Goal: Information Seeking & Learning: Find contact information

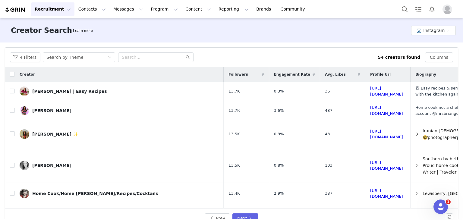
scroll to position [268, 0]
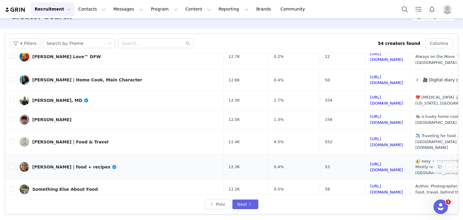
click at [111, 162] on link "[PERSON_NAME] | food + recipes" at bounding box center [119, 167] width 199 height 10
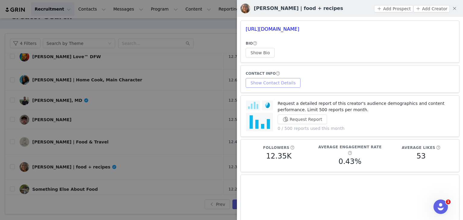
click at [276, 82] on button "Show Contact Details" at bounding box center [273, 83] width 55 height 10
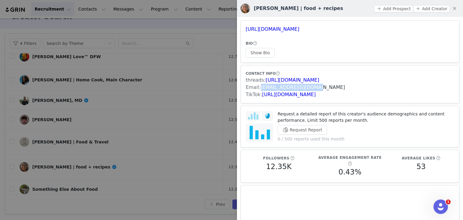
drag, startPoint x: 314, startPoint y: 88, endPoint x: 261, endPoint y: 89, distance: 53.4
click at [261, 89] on div "Email: [EMAIL_ADDRESS][DOMAIN_NAME]" at bounding box center [350, 87] width 209 height 7
copy link "[EMAIL_ADDRESS][DOMAIN_NAME]"
click at [166, 137] on div at bounding box center [231, 110] width 463 height 220
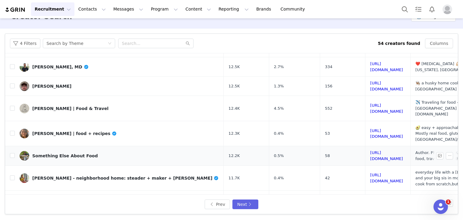
scroll to position [302, 0]
click at [371, 203] on link "[URL][DOMAIN_NAME]" at bounding box center [387, 208] width 33 height 11
click at [252, 207] on button "Next" at bounding box center [246, 205] width 26 height 10
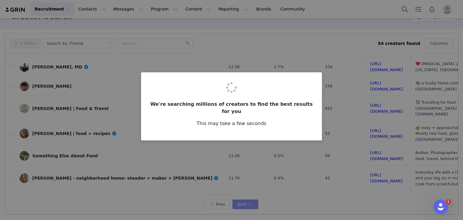
scroll to position [0, 0]
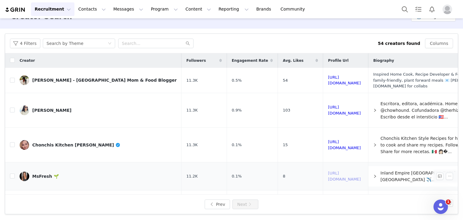
drag, startPoint x: 334, startPoint y: 165, endPoint x: 336, endPoint y: 170, distance: 5.1
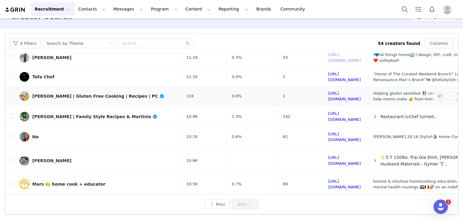
scroll to position [142, 0]
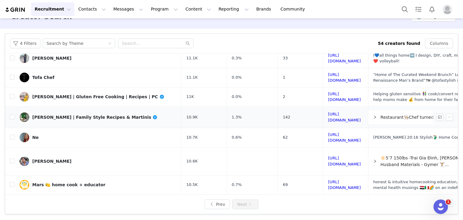
click at [85, 115] on div "[PERSON_NAME] | Family Style Recipes & Martinis" at bounding box center [95, 117] width 126 height 5
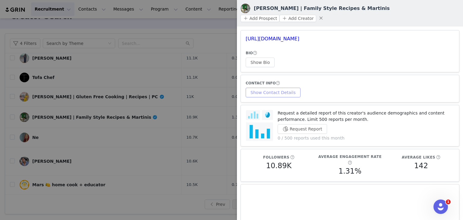
click at [270, 88] on button "Show Contact Details" at bounding box center [273, 93] width 55 height 10
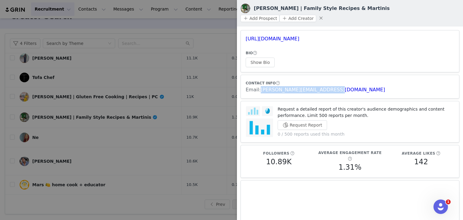
drag, startPoint x: 339, startPoint y: 81, endPoint x: 259, endPoint y: 85, distance: 79.5
click at [259, 85] on article "CONTACT INFO Email: [PERSON_NAME][EMAIL_ADDRESS][DOMAIN_NAME]" at bounding box center [350, 87] width 219 height 24
copy link "[PERSON_NAME][EMAIL_ADDRESS][DOMAIN_NAME]"
click at [151, 63] on div at bounding box center [231, 110] width 463 height 220
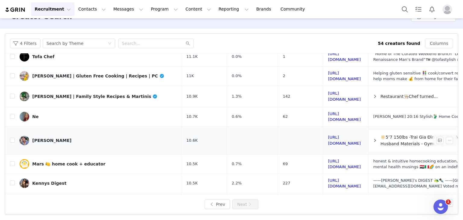
scroll to position [188, 0]
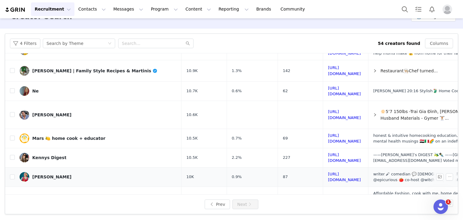
click at [92, 172] on link "[PERSON_NAME]" at bounding box center [98, 177] width 157 height 10
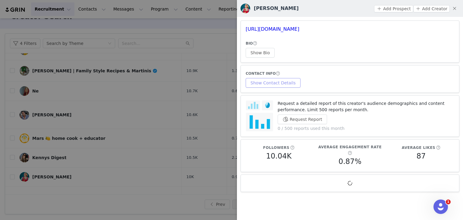
click at [277, 83] on button "Show Contact Details" at bounding box center [273, 83] width 55 height 10
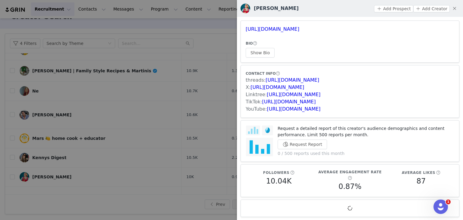
click at [168, 122] on div at bounding box center [231, 110] width 463 height 220
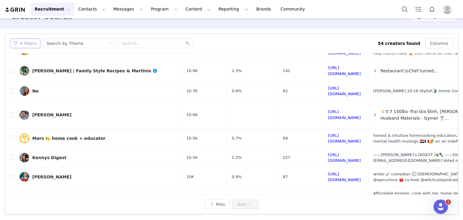
click at [26, 42] on button "4 Filters" at bounding box center [25, 44] width 30 height 10
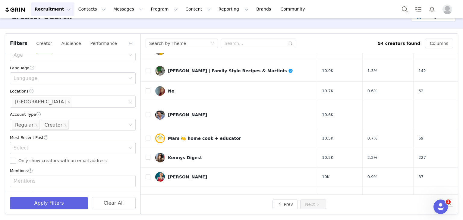
scroll to position [30, 0]
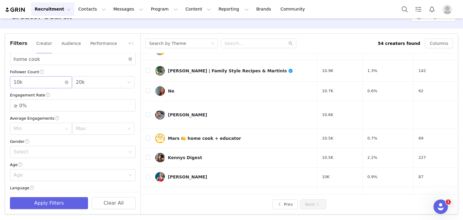
click at [38, 81] on div "Min 10k" at bounding box center [39, 82] width 51 height 11
click at [27, 126] on li "20k" at bounding box center [40, 125] width 60 height 10
click at [92, 83] on div "Max 20k" at bounding box center [101, 82] width 51 height 11
click at [83, 136] on li "30k" at bounding box center [100, 135] width 60 height 10
click at [65, 200] on button "Apply Filters" at bounding box center [49, 203] width 78 height 12
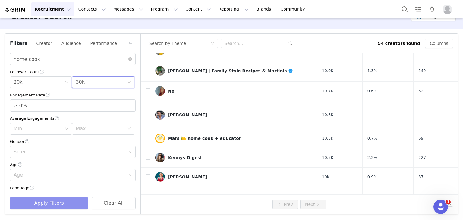
scroll to position [0, 0]
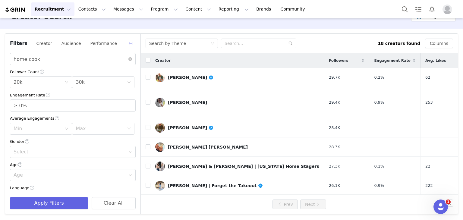
click at [128, 43] on button "button" at bounding box center [131, 44] width 10 height 10
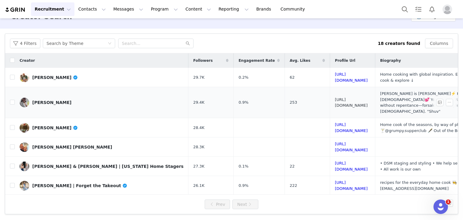
drag, startPoint x: 331, startPoint y: 97, endPoint x: 344, endPoint y: 118, distance: 24.9
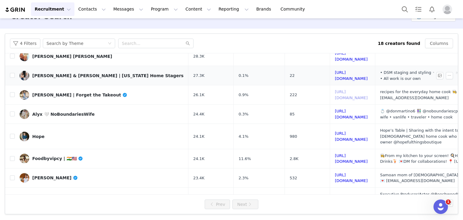
scroll to position [121, 0]
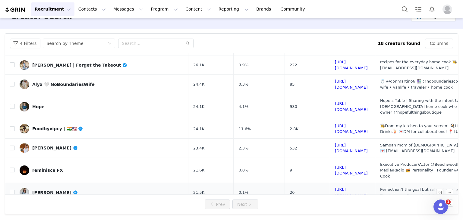
click at [110, 188] on link "[PERSON_NAME]" at bounding box center [102, 193] width 164 height 10
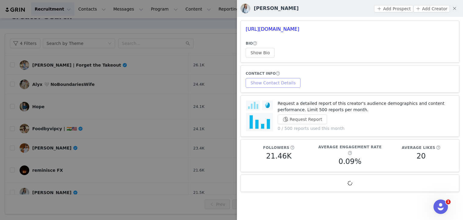
click at [267, 81] on button "Show Contact Details" at bounding box center [273, 83] width 55 height 10
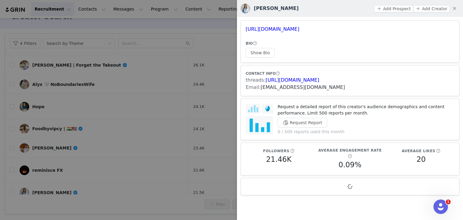
drag, startPoint x: 342, startPoint y: 87, endPoint x: 260, endPoint y: 88, distance: 81.2
click at [260, 88] on div "Email: [EMAIL_ADDRESS][DOMAIN_NAME]" at bounding box center [350, 87] width 209 height 7
copy link "[EMAIL_ADDRESS][DOMAIN_NAME]"
click at [170, 119] on div at bounding box center [231, 110] width 463 height 220
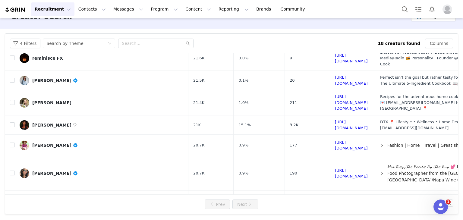
scroll to position [237, 0]
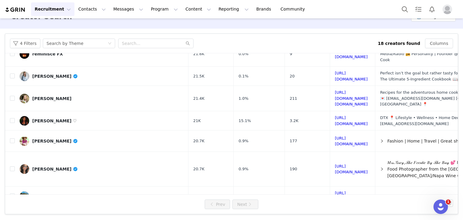
click at [107, 211] on link "[PERSON_NAME] [PERSON_NAME]" at bounding box center [102, 216] width 164 height 10
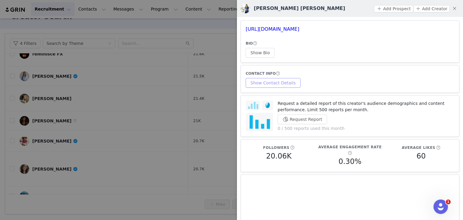
click at [274, 85] on button "Show Contact Details" at bounding box center [273, 83] width 55 height 10
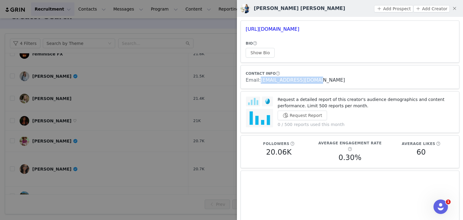
drag, startPoint x: 320, startPoint y: 80, endPoint x: 261, endPoint y: 77, distance: 58.6
click at [261, 77] on div "Email: [EMAIL_ADDRESS][DOMAIN_NAME]" at bounding box center [350, 80] width 209 height 7
copy link "[EMAIL_ADDRESS][DOMAIN_NAME]"
click at [132, 78] on div at bounding box center [231, 110] width 463 height 220
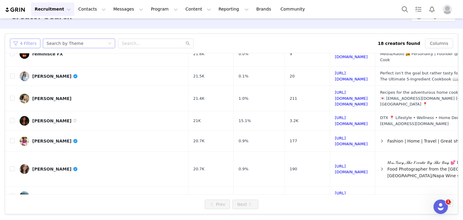
click at [26, 42] on button "4 Filters" at bounding box center [25, 44] width 30 height 10
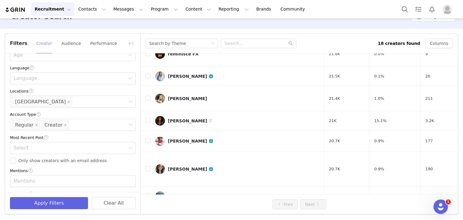
scroll to position [30, 0]
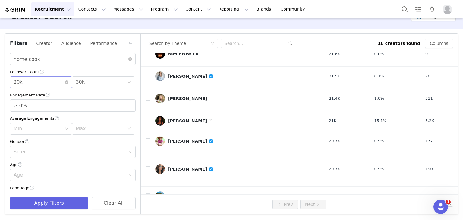
click at [30, 79] on div "Min 20k" at bounding box center [39, 82] width 51 height 11
click at [21, 131] on li "30k" at bounding box center [40, 135] width 60 height 10
click at [93, 84] on div "Max 30k" at bounding box center [101, 82] width 51 height 11
click at [80, 142] on li "40k" at bounding box center [100, 144] width 60 height 10
click at [39, 202] on button "Apply Filters" at bounding box center [49, 203] width 78 height 12
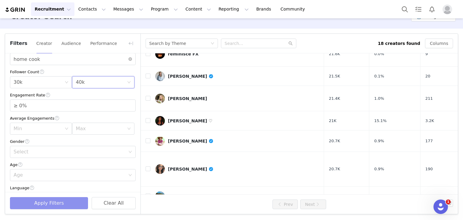
scroll to position [0, 0]
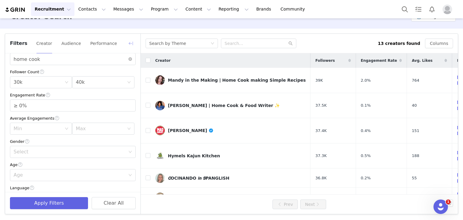
click at [132, 39] on button "button" at bounding box center [131, 44] width 10 height 10
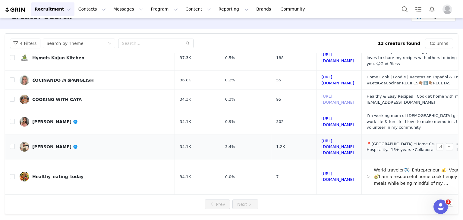
scroll to position [121, 0]
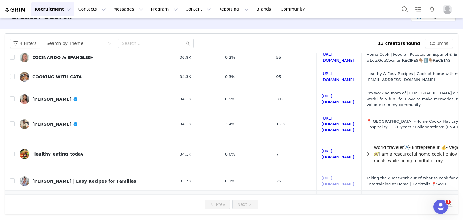
drag, startPoint x: 356, startPoint y: 146, endPoint x: 350, endPoint y: 168, distance: 22.9
click at [105, 177] on link "[PERSON_NAME] | Easy Recipes for Families" at bounding box center [95, 182] width 151 height 10
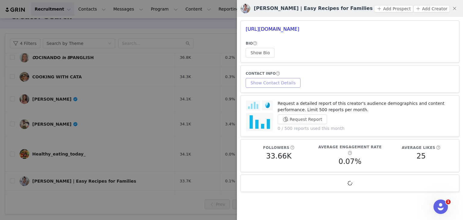
click at [272, 85] on button "Show Contact Details" at bounding box center [273, 83] width 55 height 10
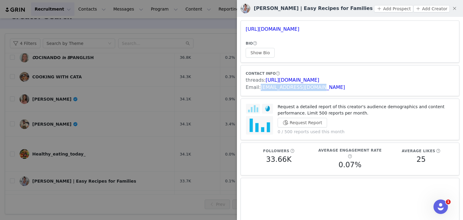
drag, startPoint x: 319, startPoint y: 87, endPoint x: 447, endPoint y: 111, distance: 130.6
click at [259, 86] on div "Email: [EMAIL_ADDRESS][DOMAIN_NAME]" at bounding box center [350, 87] width 209 height 7
copy link "[EMAIL_ADDRESS][DOMAIN_NAME]"
click at [145, 121] on div at bounding box center [231, 110] width 463 height 220
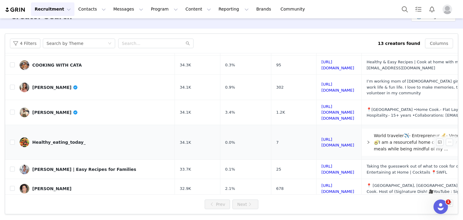
scroll to position [143, 0]
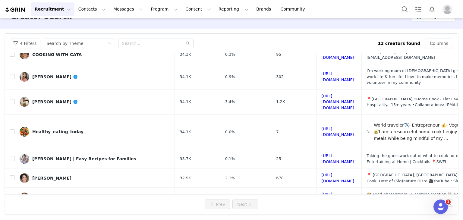
click at [344, 212] on link "[URL][DOMAIN_NAME]" at bounding box center [338, 217] width 33 height 11
click at [25, 43] on button "4 Filters" at bounding box center [25, 44] width 30 height 10
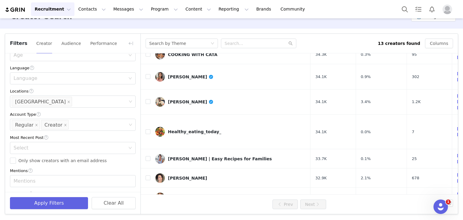
scroll to position [30, 0]
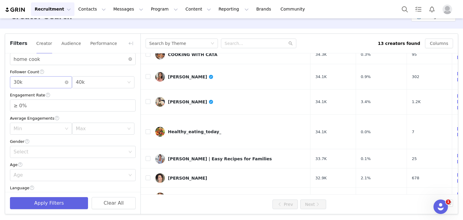
click at [49, 83] on div "Min 30k" at bounding box center [39, 82] width 51 height 11
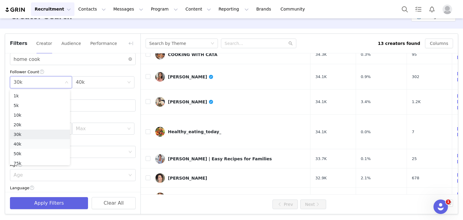
click at [21, 141] on li "40k" at bounding box center [40, 144] width 60 height 10
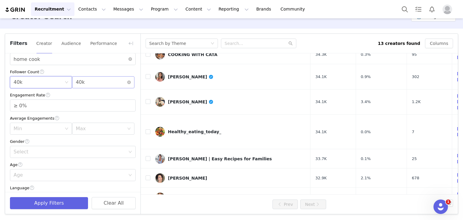
click at [95, 82] on div "Max 40k" at bounding box center [101, 82] width 51 height 11
click at [85, 148] on li "50k" at bounding box center [100, 151] width 60 height 10
click at [60, 200] on button "Apply Filters" at bounding box center [49, 203] width 78 height 12
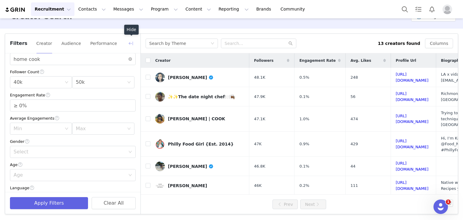
click at [133, 44] on button "button" at bounding box center [131, 44] width 10 height 10
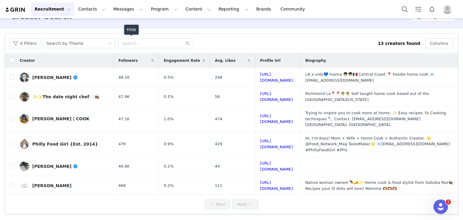
scroll to position [150, 0]
drag, startPoint x: 298, startPoint y: 133, endPoint x: 308, endPoint y: 168, distance: 36.3
click at [91, 200] on link "[PERSON_NAME]" at bounding box center [64, 205] width 89 height 10
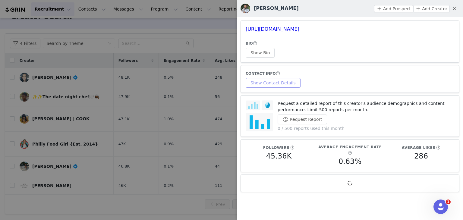
click at [260, 83] on button "Show Contact Details" at bounding box center [273, 83] width 55 height 10
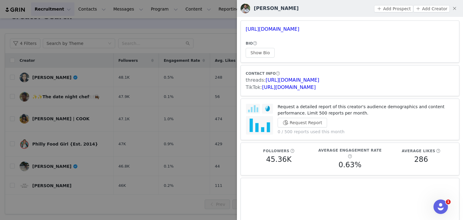
click at [145, 124] on div at bounding box center [231, 110] width 463 height 220
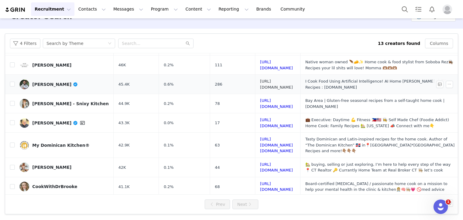
scroll to position [121, 0]
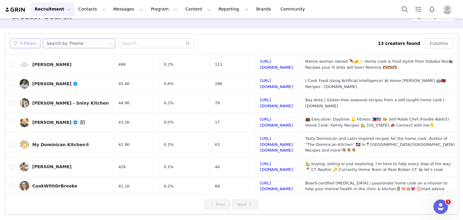
click at [24, 44] on button "4 Filters" at bounding box center [25, 44] width 30 height 10
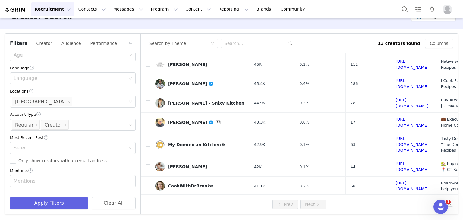
scroll to position [30, 0]
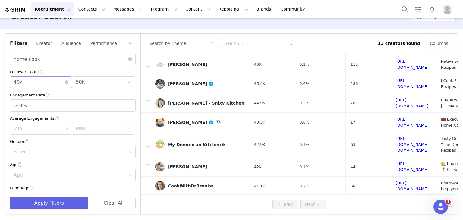
click at [29, 82] on div "Min 40k" at bounding box center [39, 82] width 51 height 11
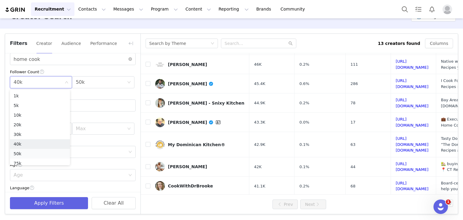
scroll to position [3, 0]
click at [29, 149] on li "50k" at bounding box center [40, 151] width 60 height 10
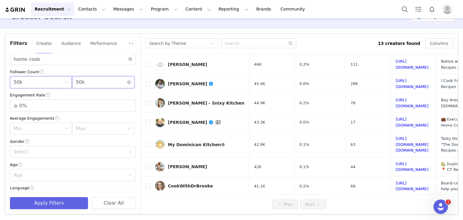
click at [92, 83] on div "Max 50k" at bounding box center [101, 82] width 51 height 11
click at [78, 159] on li "75k" at bounding box center [100, 161] width 60 height 10
click at [55, 205] on button "Apply Filters" at bounding box center [49, 203] width 78 height 12
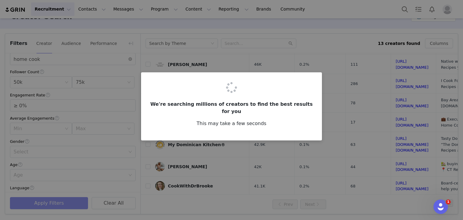
scroll to position [0, 0]
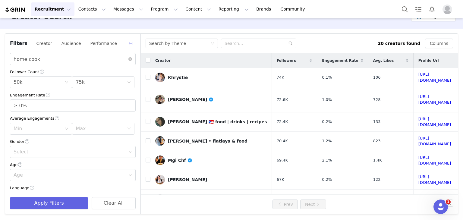
click at [131, 43] on button "button" at bounding box center [131, 44] width 10 height 10
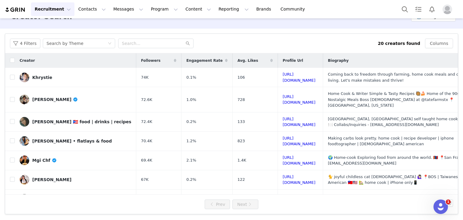
scroll to position [150, 0]
drag, startPoint x: 287, startPoint y: 155, endPoint x: 288, endPoint y: 173, distance: 17.9
click at [30, 43] on button "4 Filters" at bounding box center [25, 44] width 30 height 10
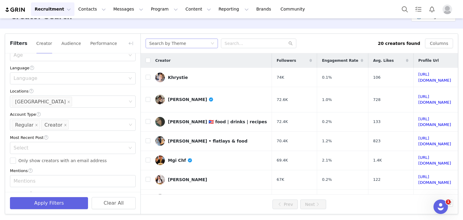
scroll to position [30, 0]
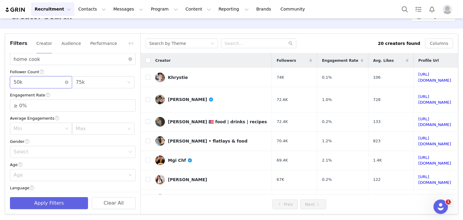
click at [36, 84] on div "Min 50k" at bounding box center [39, 82] width 51 height 11
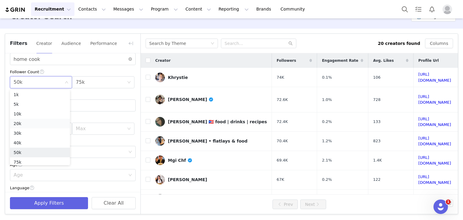
scroll to position [43, 0]
click at [25, 121] on li "75k" at bounding box center [40, 121] width 60 height 10
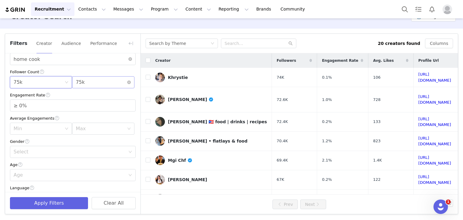
click at [85, 84] on div "Max 75k" at bounding box center [101, 82] width 51 height 11
click at [81, 131] on li "100k" at bounding box center [100, 131] width 60 height 10
click at [62, 207] on button "Apply Filters" at bounding box center [49, 203] width 78 height 12
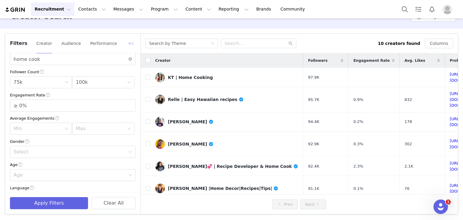
click at [133, 41] on button "button" at bounding box center [131, 44] width 10 height 10
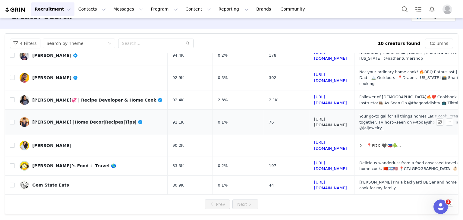
scroll to position [70, 0]
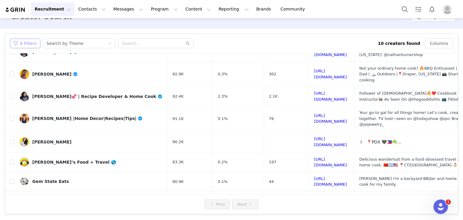
click at [22, 41] on button "4 Filters" at bounding box center [25, 44] width 30 height 10
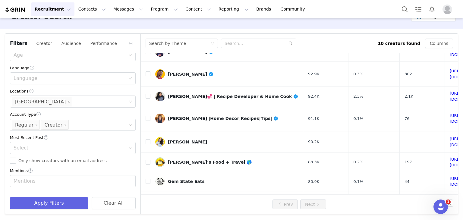
scroll to position [30, 0]
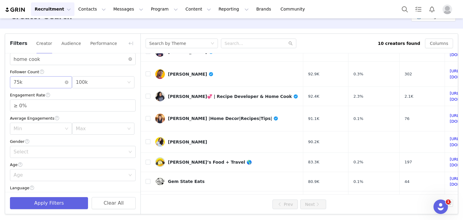
click at [45, 84] on div "Min 75k" at bounding box center [39, 82] width 51 height 11
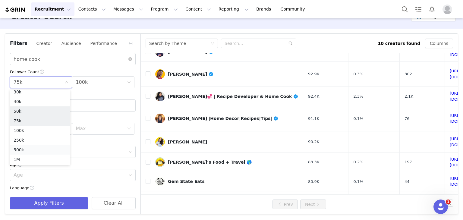
scroll to position [40, 0]
click at [26, 135] on li "100k" at bounding box center [40, 134] width 60 height 10
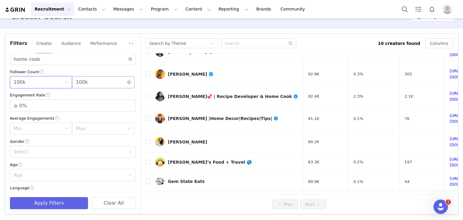
click at [84, 81] on div "Max 100k" at bounding box center [101, 82] width 51 height 11
click at [85, 143] on li "250k" at bounding box center [100, 143] width 60 height 10
click at [62, 200] on button "Apply Filters" at bounding box center [49, 203] width 78 height 12
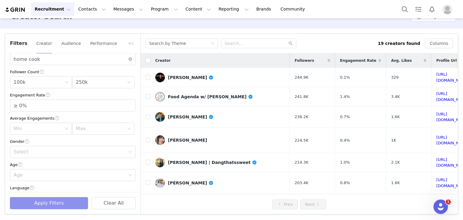
click at [58, 201] on button "Apply Filters" at bounding box center [49, 203] width 78 height 12
click at [131, 42] on button "button" at bounding box center [131, 44] width 10 height 10
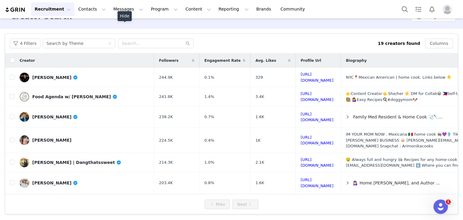
scroll to position [150, 0]
click at [100, 78] on link "[PERSON_NAME]" at bounding box center [85, 78] width 130 height 10
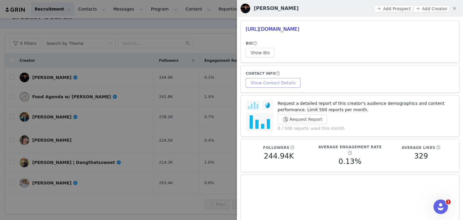
click at [278, 82] on button "Show Contact Details" at bounding box center [273, 83] width 55 height 10
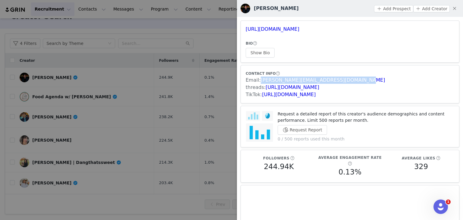
drag, startPoint x: 356, startPoint y: 80, endPoint x: 259, endPoint y: 81, distance: 97.2
click at [259, 81] on div "Email: [PERSON_NAME][EMAIL_ADDRESS][DOMAIN_NAME]" at bounding box center [350, 80] width 209 height 7
copy link "[PERSON_NAME][EMAIL_ADDRESS][DOMAIN_NAME]"
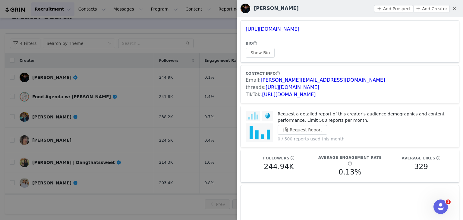
click at [89, 116] on div at bounding box center [231, 110] width 463 height 220
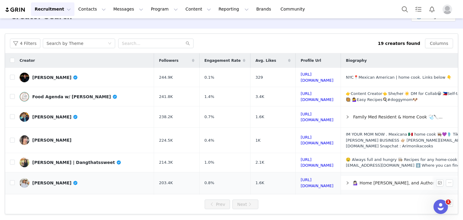
click at [83, 178] on link "[PERSON_NAME]" at bounding box center [85, 183] width 130 height 10
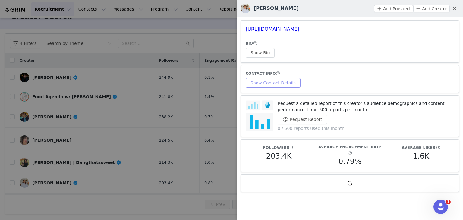
click at [260, 85] on button "Show Contact Details" at bounding box center [273, 83] width 55 height 10
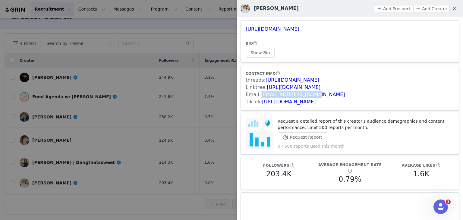
drag, startPoint x: 318, startPoint y: 93, endPoint x: 259, endPoint y: 94, distance: 59.2
click at [259, 94] on div "Email: [EMAIL_ADDRESS][DOMAIN_NAME]" at bounding box center [350, 94] width 209 height 7
copy link "[EMAIL_ADDRESS][DOMAIN_NAME]"
click at [180, 32] on div at bounding box center [231, 110] width 463 height 220
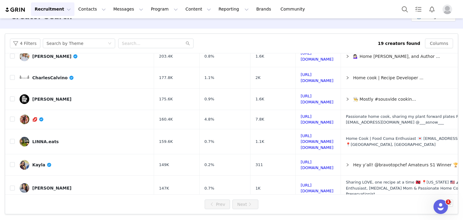
scroll to position [132, 0]
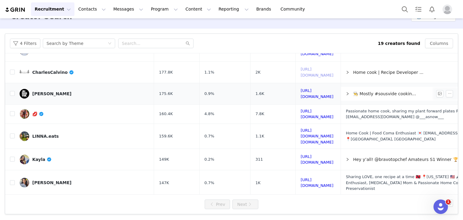
drag, startPoint x: 336, startPoint y: 61, endPoint x: 351, endPoint y: 84, distance: 27.1
click at [101, 68] on link "CharlesCalvino" at bounding box center [85, 73] width 130 height 10
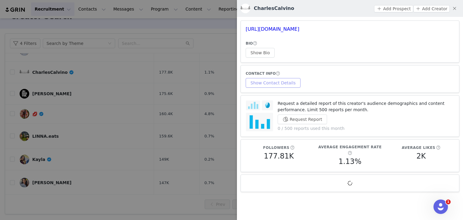
click at [272, 84] on button "Show Contact Details" at bounding box center [273, 83] width 55 height 10
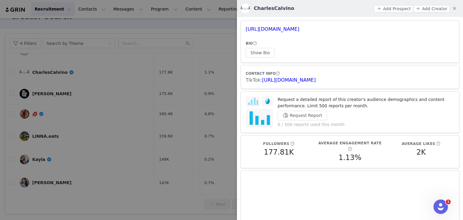
click at [215, 49] on div at bounding box center [231, 110] width 463 height 220
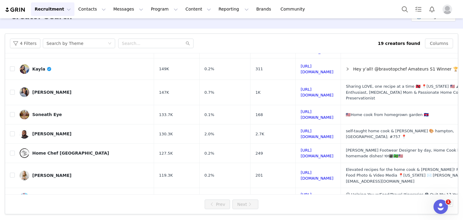
scroll to position [243, 0]
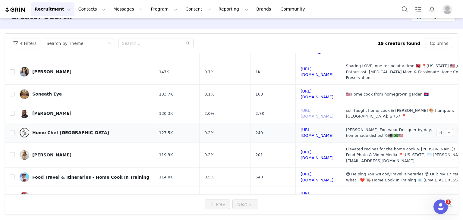
drag, startPoint x: 339, startPoint y: 88, endPoint x: 337, endPoint y: 100, distance: 12.3
drag, startPoint x: 328, startPoint y: 144, endPoint x: 327, endPoint y: 151, distance: 7.0
click at [26, 40] on button "4 Filters" at bounding box center [25, 44] width 30 height 10
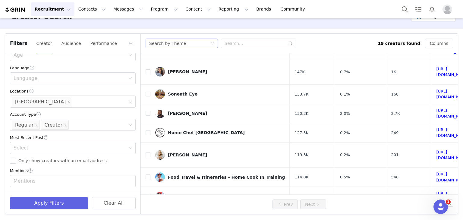
scroll to position [30, 0]
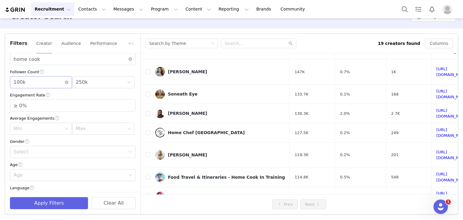
click at [35, 80] on div "Min 100k" at bounding box center [39, 82] width 51 height 11
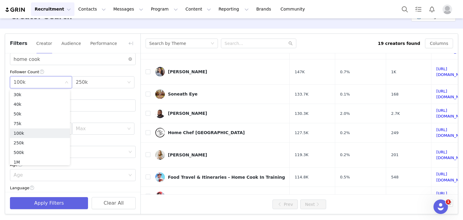
click at [91, 69] on div "Follower Count" at bounding box center [73, 72] width 126 height 6
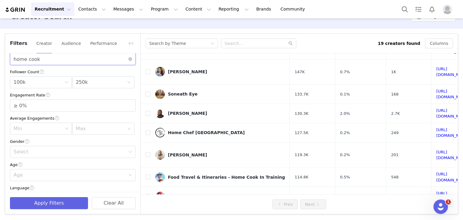
click at [29, 62] on input "home cook" at bounding box center [73, 59] width 126 height 12
click at [56, 201] on button "Apply Filters" at bounding box center [49, 203] width 78 height 12
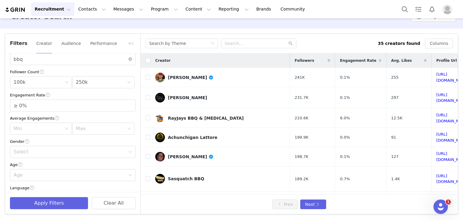
click at [132, 37] on div "Filters Creator Audience Performance" at bounding box center [72, 44] width 135 height 20
click at [129, 43] on button "button" at bounding box center [131, 44] width 10 height 10
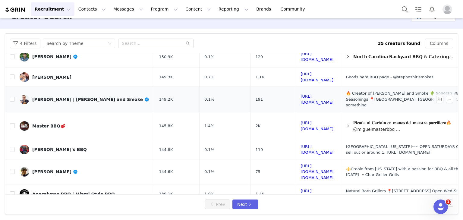
scroll to position [285, 0]
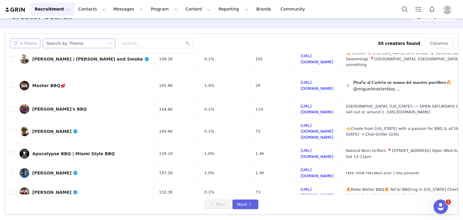
click at [35, 44] on button "4 Filters" at bounding box center [25, 44] width 30 height 10
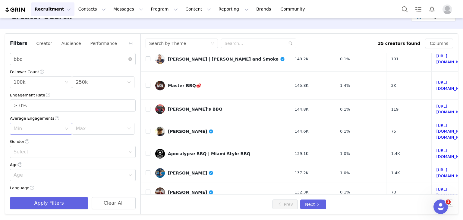
scroll to position [0, 0]
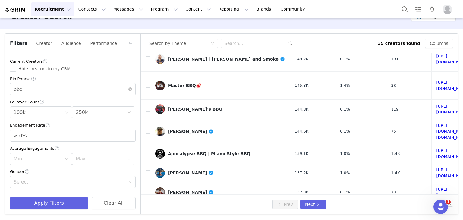
click at [14, 82] on div "Bio Phrase bbq" at bounding box center [73, 86] width 126 height 20
click at [17, 89] on input "bbq" at bounding box center [73, 89] width 126 height 12
click at [47, 211] on div "Apply Filters Clear All" at bounding box center [72, 203] width 135 height 22
click at [46, 205] on button "Apply Filters" at bounding box center [49, 203] width 78 height 12
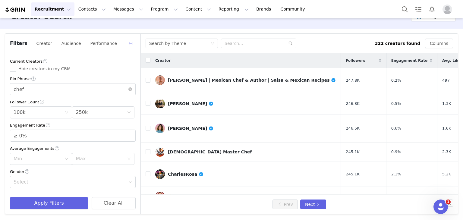
click at [133, 39] on button "button" at bounding box center [131, 44] width 10 height 10
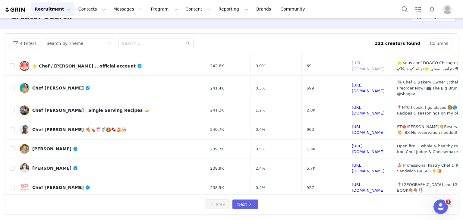
scroll to position [132, 0]
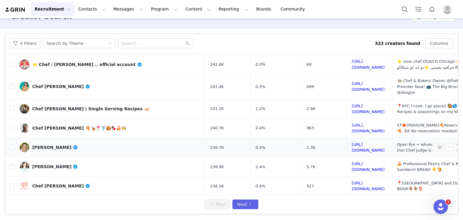
click at [86, 143] on link "[PERSON_NAME]" at bounding box center [110, 148] width 181 height 10
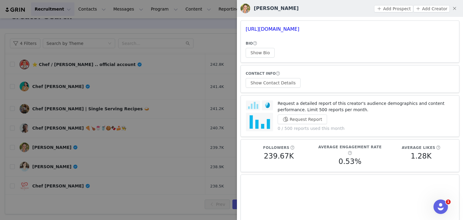
click at [272, 89] on article "CONTACT INFO Show Contact Details" at bounding box center [350, 79] width 219 height 28
click at [272, 84] on button "Show Contact Details" at bounding box center [273, 83] width 55 height 10
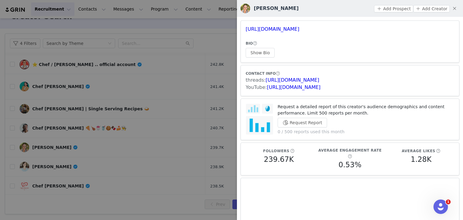
click at [163, 125] on div at bounding box center [231, 110] width 463 height 220
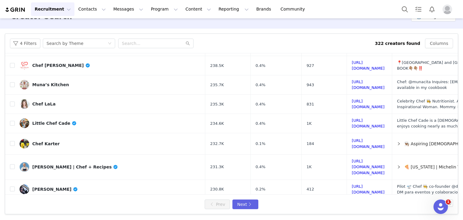
scroll to position [277, 0]
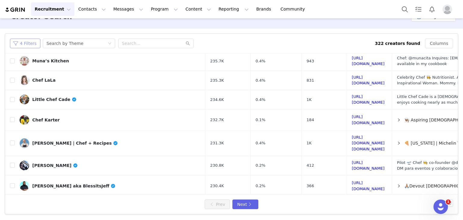
click at [28, 44] on button "4 Filters" at bounding box center [25, 44] width 30 height 10
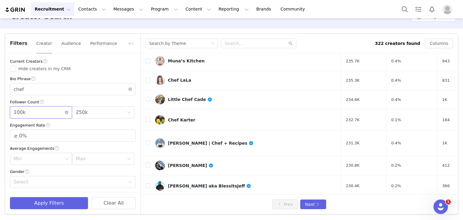
click at [33, 113] on div "Min 100k" at bounding box center [39, 112] width 51 height 11
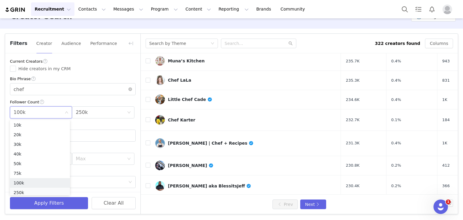
scroll to position [10, 0]
click at [27, 129] on li "5k" at bounding box center [40, 126] width 60 height 10
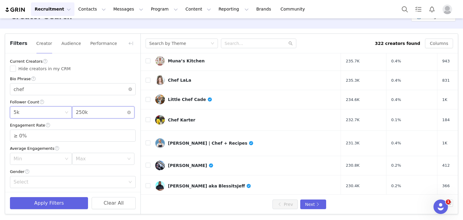
click at [84, 107] on div "Max 250k" at bounding box center [101, 112] width 51 height 11
click at [84, 156] on li "20k" at bounding box center [100, 155] width 60 height 10
click at [52, 205] on button "Apply Filters" at bounding box center [49, 203] width 78 height 12
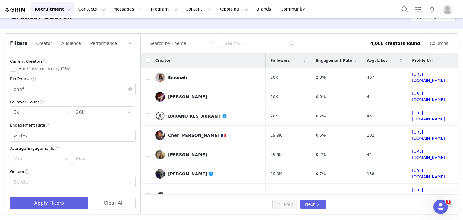
click at [129, 42] on button "button" at bounding box center [131, 44] width 10 height 10
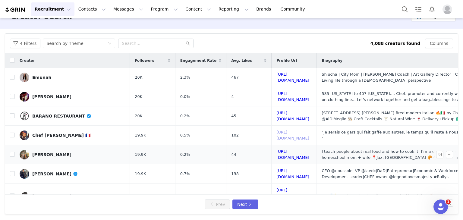
drag, startPoint x: 309, startPoint y: 134, endPoint x: 312, endPoint y: 145, distance: 11.6
click at [75, 154] on link "[PERSON_NAME]" at bounding box center [73, 155] width 106 height 10
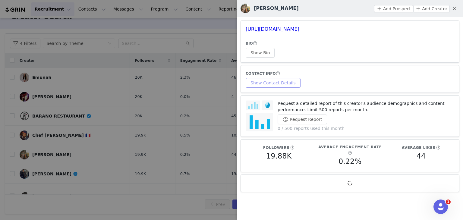
click at [273, 81] on button "Show Contact Details" at bounding box center [273, 83] width 55 height 10
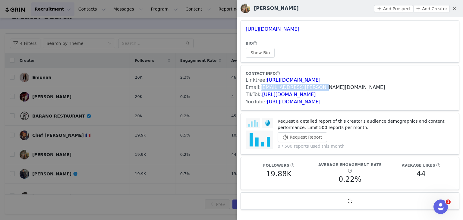
drag, startPoint x: 324, startPoint y: 86, endPoint x: 260, endPoint y: 88, distance: 64.0
click at [260, 88] on div "Email: [EMAIL_ADDRESS][PERSON_NAME][DOMAIN_NAME]" at bounding box center [350, 87] width 209 height 7
copy link "[EMAIL_ADDRESS][PERSON_NAME][DOMAIN_NAME]"
click at [180, 97] on div at bounding box center [231, 110] width 463 height 220
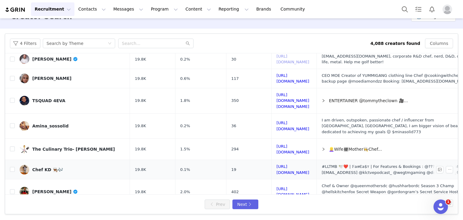
scroll to position [262, 0]
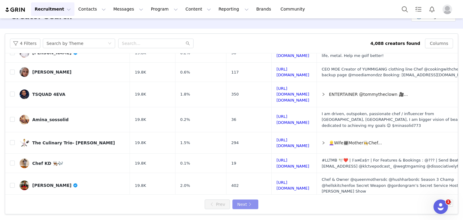
click at [245, 205] on button "Next" at bounding box center [246, 205] width 26 height 10
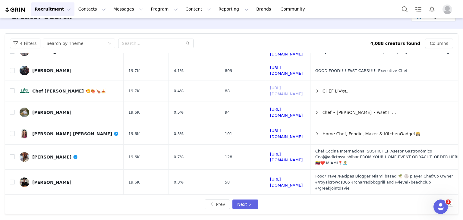
scroll to position [278, 0]
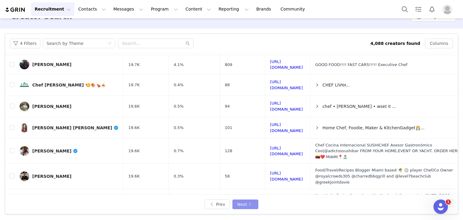
click at [241, 201] on button "Next" at bounding box center [246, 205] width 26 height 10
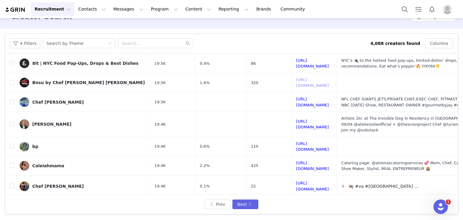
scroll to position [258, 0]
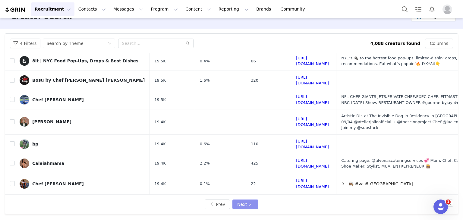
click at [251, 201] on button "Next" at bounding box center [246, 205] width 26 height 10
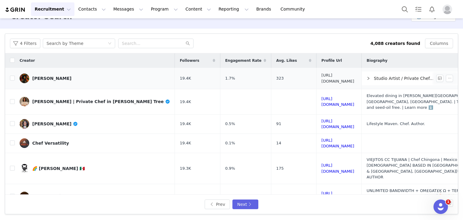
drag, startPoint x: 333, startPoint y: 77, endPoint x: 335, endPoint y: 80, distance: 3.4
drag, startPoint x: 325, startPoint y: 116, endPoint x: 341, endPoint y: 138, distance: 27.0
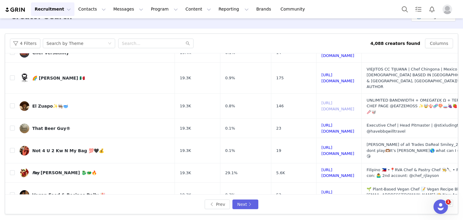
scroll to position [121, 0]
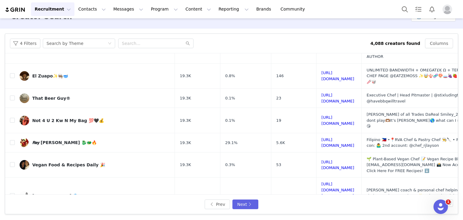
click at [77, 219] on link "Chef Lexx" at bounding box center [95, 224] width 151 height 10
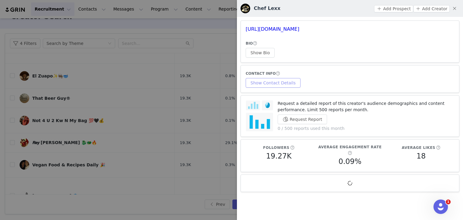
click at [278, 85] on button "Show Contact Details" at bounding box center [273, 83] width 55 height 10
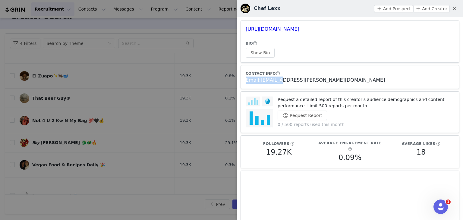
drag, startPoint x: 313, startPoint y: 75, endPoint x: 275, endPoint y: 82, distance: 38.5
click at [275, 82] on div "CONTACT INFO Email: [EMAIL_ADDRESS][PERSON_NAME][DOMAIN_NAME]" at bounding box center [350, 77] width 209 height 14
click at [299, 92] on article "Request a detailed report of this creator's audience demographics and content p…" at bounding box center [350, 112] width 219 height 42
drag, startPoint x: 320, startPoint y: 81, endPoint x: 260, endPoint y: 81, distance: 60.0
click at [260, 81] on div "Email: [EMAIL_ADDRESS][PERSON_NAME][DOMAIN_NAME]" at bounding box center [350, 80] width 209 height 7
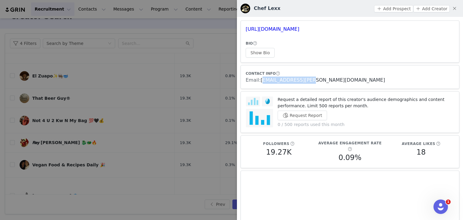
click at [261, 81] on link "[EMAIL_ADDRESS][PERSON_NAME][DOMAIN_NAME]" at bounding box center [323, 80] width 125 height 6
click at [395, 27] on h3 "[URL][DOMAIN_NAME]" at bounding box center [350, 29] width 209 height 7
drag, startPoint x: 309, startPoint y: 81, endPoint x: 259, endPoint y: 86, distance: 50.0
click at [259, 86] on article "CONTACT INFO Email: [EMAIL_ADDRESS][PERSON_NAME][DOMAIN_NAME]" at bounding box center [350, 77] width 219 height 24
copy link "[EMAIL_ADDRESS][PERSON_NAME][DOMAIN_NAME]"
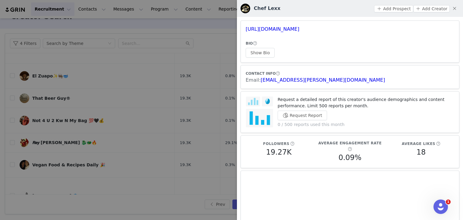
click at [219, 40] on div at bounding box center [231, 110] width 463 height 220
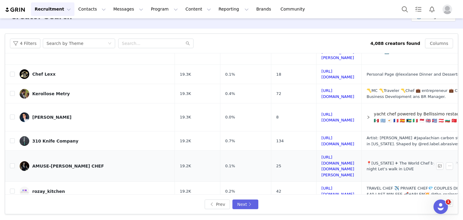
scroll to position [240, 0]
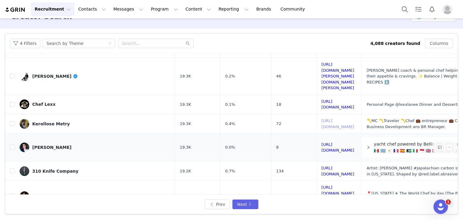
drag, startPoint x: 332, startPoint y: 68, endPoint x: 335, endPoint y: 82, distance: 14.1
drag, startPoint x: 330, startPoint y: 94, endPoint x: 336, endPoint y: 114, distance: 20.6
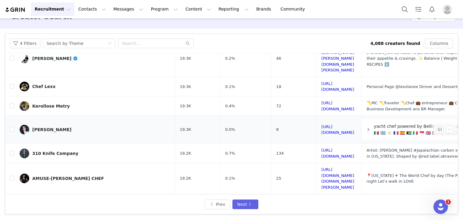
scroll to position [271, 0]
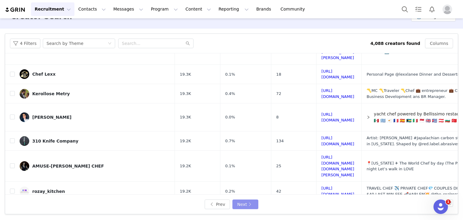
click at [243, 206] on button "Next" at bounding box center [246, 205] width 26 height 10
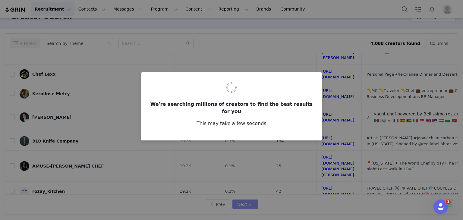
scroll to position [0, 0]
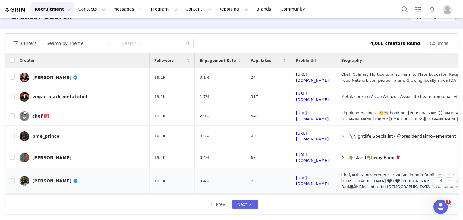
click at [89, 176] on link "[PERSON_NAME]" at bounding box center [82, 181] width 125 height 10
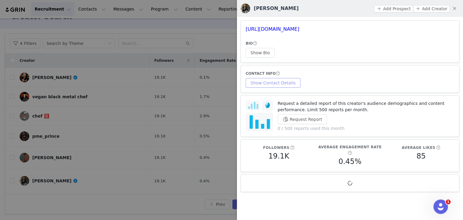
click at [274, 82] on button "Show Contact Details" at bounding box center [273, 83] width 55 height 10
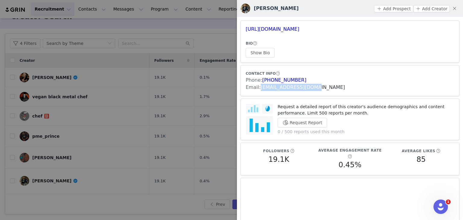
drag, startPoint x: 315, startPoint y: 89, endPoint x: 260, endPoint y: 88, distance: 54.9
click at [260, 88] on div "Email: [EMAIL_ADDRESS][DOMAIN_NAME]" at bounding box center [350, 87] width 209 height 7
copy link "[EMAIL_ADDRESS][DOMAIN_NAME]"
click at [216, 43] on div at bounding box center [231, 110] width 463 height 220
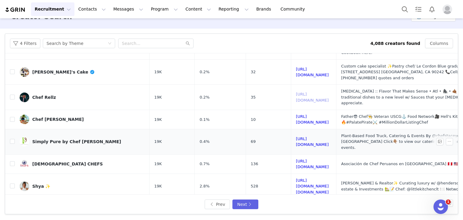
scroll to position [262, 0]
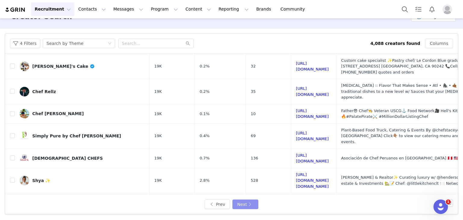
click at [247, 203] on button "Next" at bounding box center [246, 205] width 26 height 10
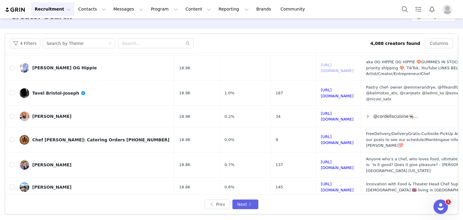
scroll to position [133, 0]
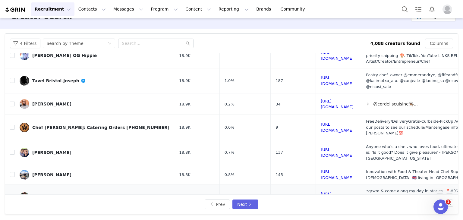
drag, startPoint x: 316, startPoint y: 177, endPoint x: 293, endPoint y: 164, distance: 26.5
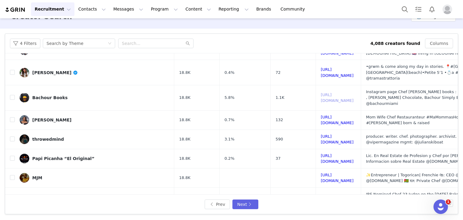
scroll to position [266, 0]
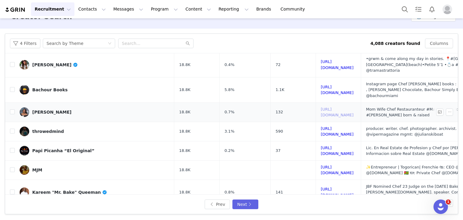
drag, startPoint x: 321, startPoint y: 64, endPoint x: 330, endPoint y: 72, distance: 12.0
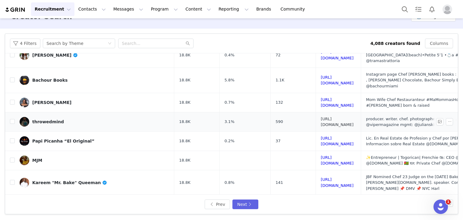
scroll to position [280, 0]
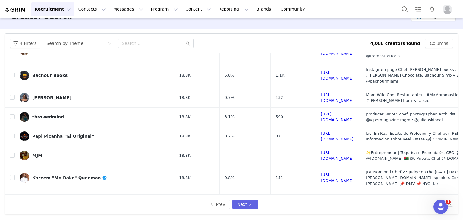
click at [245, 208] on button "Next" at bounding box center [246, 205] width 26 height 10
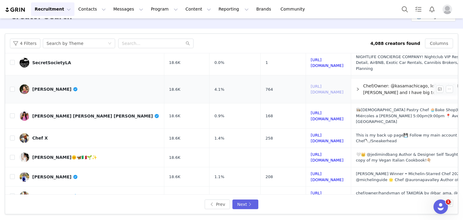
scroll to position [288, 0]
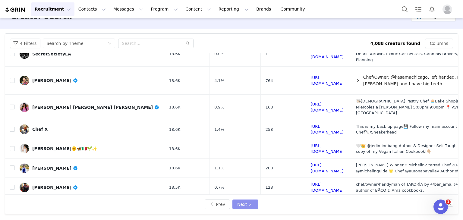
click at [242, 203] on button "Next" at bounding box center [246, 205] width 26 height 10
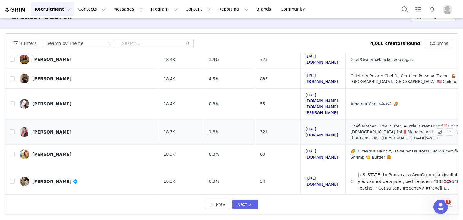
scroll to position [296, 0]
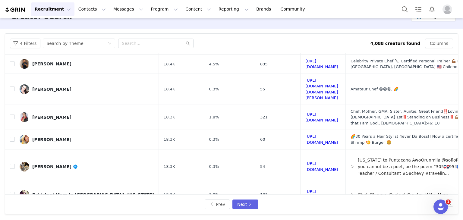
click at [240, 205] on button "Next" at bounding box center [246, 205] width 26 height 10
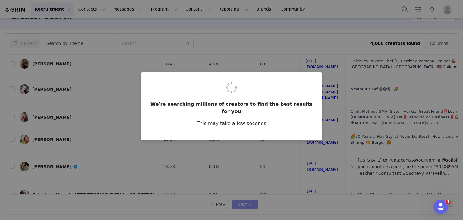
scroll to position [0, 0]
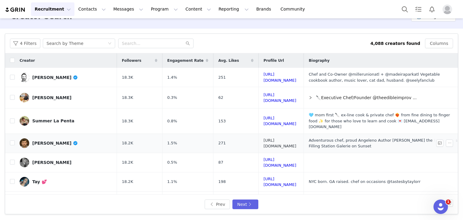
drag, startPoint x: 299, startPoint y: 137, endPoint x: 304, endPoint y: 155, distance: 18.7
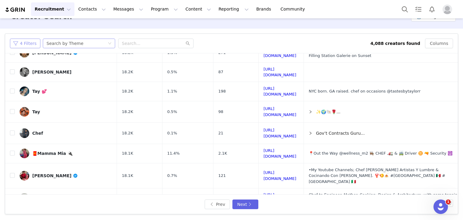
click at [27, 43] on button "4 Filters" at bounding box center [25, 44] width 30 height 10
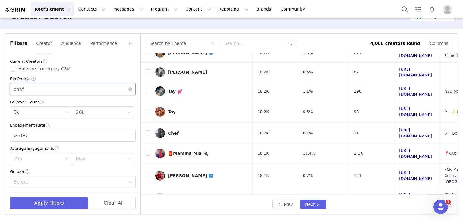
click at [20, 90] on input "chef" at bounding box center [73, 89] width 126 height 12
type input "cooking vlog"
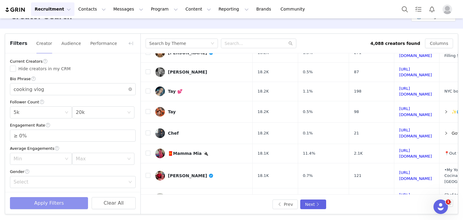
click at [30, 202] on button "Apply Filters" at bounding box center [49, 203] width 78 height 12
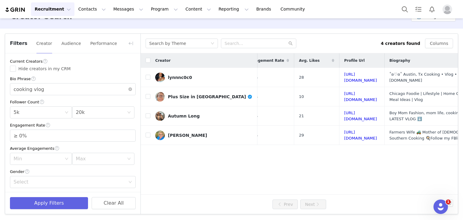
scroll to position [0, 85]
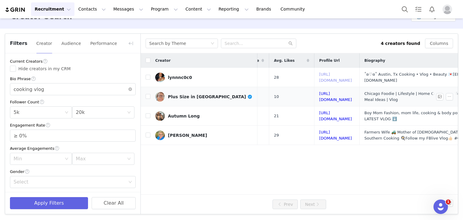
drag, startPoint x: 336, startPoint y: 75, endPoint x: 337, endPoint y: 90, distance: 14.8
click at [43, 110] on div "Min 5k" at bounding box center [39, 112] width 51 height 11
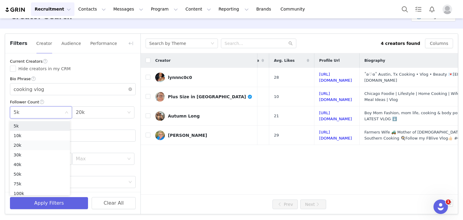
click at [24, 142] on li "20k" at bounding box center [40, 146] width 60 height 10
click at [103, 110] on div "Max 20k" at bounding box center [101, 112] width 51 height 11
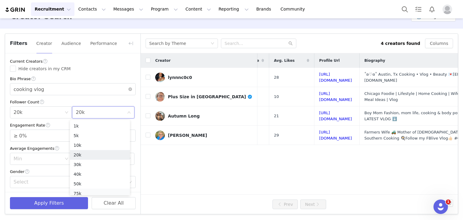
scroll to position [3, 0]
click at [80, 191] on li "75k" at bounding box center [100, 191] width 60 height 10
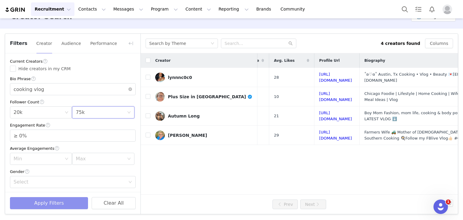
click at [51, 198] on button "Apply Filters" at bounding box center [49, 203] width 78 height 12
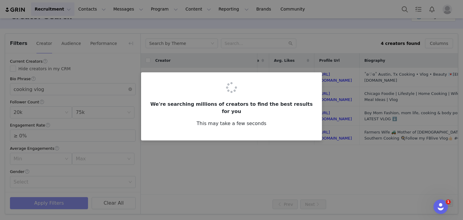
scroll to position [0, 0]
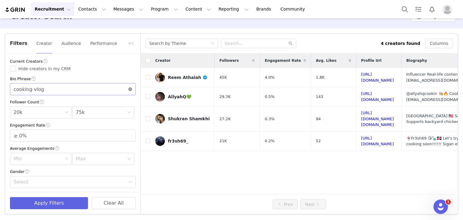
click at [129, 90] on icon "icon: close-circle" at bounding box center [131, 90] width 4 height 4
click at [69, 87] on input "text" at bounding box center [73, 89] width 126 height 12
click at [21, 88] on input "BBQ" at bounding box center [73, 89] width 126 height 12
click at [64, 199] on button "Apply Filters" at bounding box center [49, 203] width 78 height 12
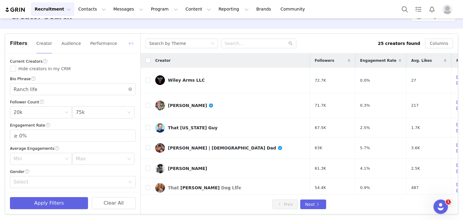
click at [131, 41] on button "button" at bounding box center [131, 44] width 10 height 10
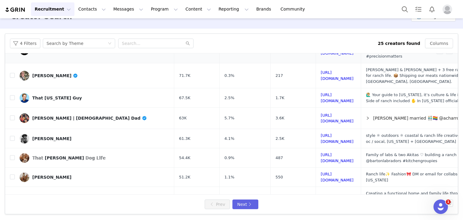
scroll to position [30, 0]
drag, startPoint x: 326, startPoint y: 144, endPoint x: 332, endPoint y: 163, distance: 20.0
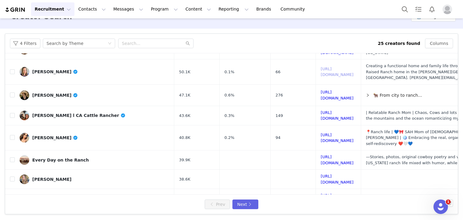
scroll to position [163, 0]
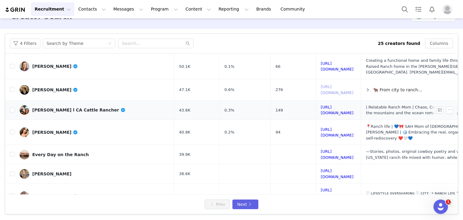
drag, startPoint x: 326, startPoint y: 70, endPoint x: 339, endPoint y: 85, distance: 19.5
drag, startPoint x: 322, startPoint y: 163, endPoint x: 334, endPoint y: 185, distance: 25.4
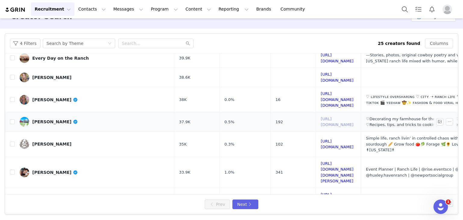
scroll to position [260, 0]
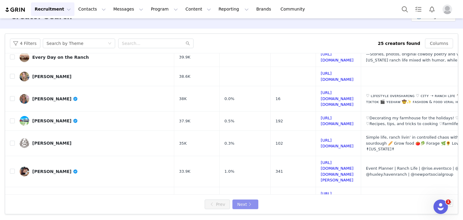
click at [239, 204] on button "Next" at bounding box center [246, 205] width 26 height 10
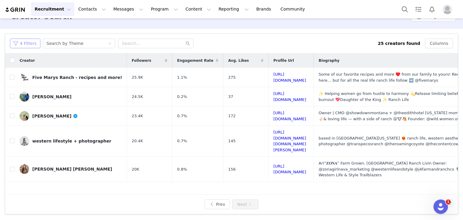
click at [25, 39] on button "4 Filters" at bounding box center [25, 44] width 30 height 10
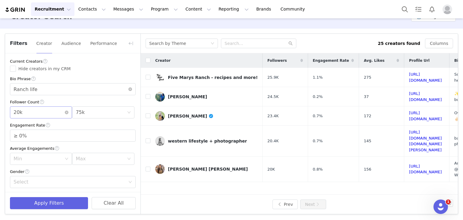
click at [35, 114] on div "Min 20k" at bounding box center [39, 112] width 51 height 11
click at [27, 127] on li "5k" at bounding box center [40, 126] width 60 height 10
click at [89, 107] on div "Max 75k" at bounding box center [101, 112] width 51 height 11
click at [82, 145] on li "10k" at bounding box center [100, 144] width 60 height 10
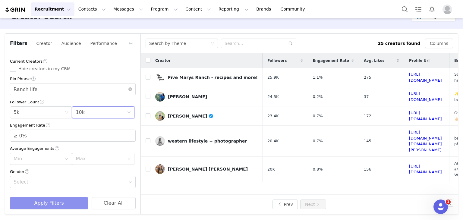
click at [71, 206] on button "Apply Filters" at bounding box center [49, 203] width 78 height 12
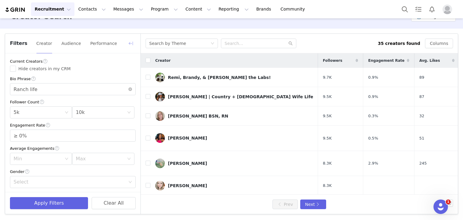
click at [129, 41] on button "button" at bounding box center [131, 44] width 10 height 10
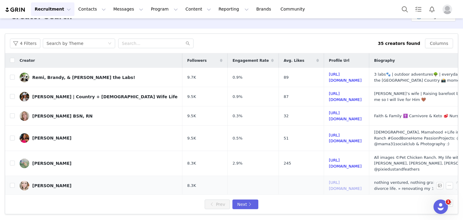
drag, startPoint x: 328, startPoint y: 168, endPoint x: 331, endPoint y: 177, distance: 9.4
click at [23, 43] on button "4 Filters" at bounding box center [25, 44] width 30 height 10
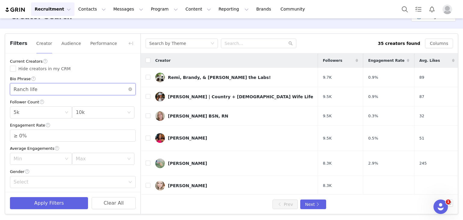
click at [26, 85] on input "Ranch life" at bounding box center [73, 89] width 126 height 12
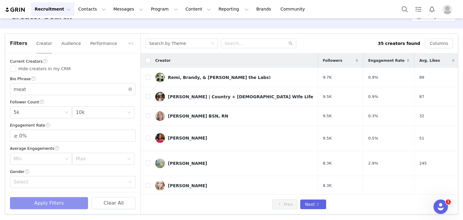
click at [43, 202] on button "Apply Filters" at bounding box center [49, 203] width 78 height 12
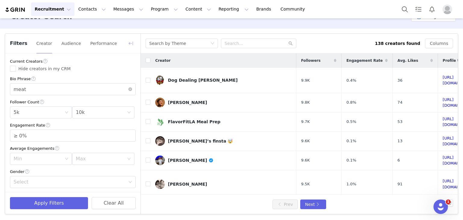
click at [128, 43] on button "button" at bounding box center [131, 44] width 10 height 10
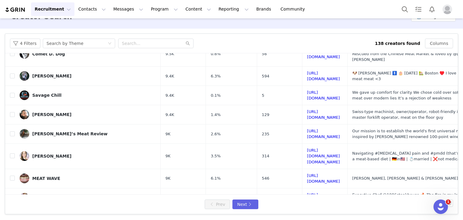
scroll to position [263, 0]
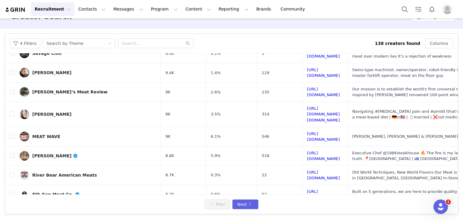
click at [27, 50] on div "4 Filters Search by Theme 138 creators found Columns" at bounding box center [231, 44] width 453 height 20
click at [27, 44] on button "4 Filters" at bounding box center [25, 44] width 30 height 10
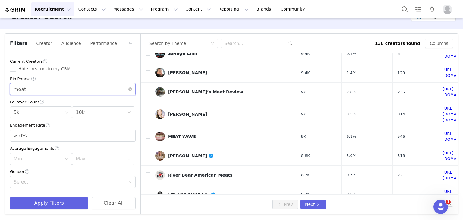
click at [16, 88] on input "meat" at bounding box center [73, 89] width 126 height 12
click at [45, 108] on div "Min 5k" at bounding box center [39, 112] width 51 height 11
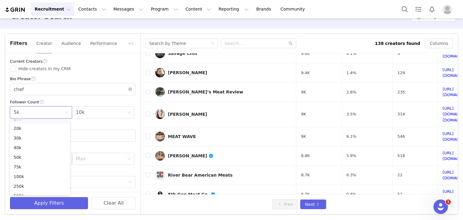
scroll to position [43, 0]
click at [23, 141] on li "50k" at bounding box center [40, 142] width 60 height 10
click at [87, 119] on div "Max 10k" at bounding box center [103, 113] width 62 height 12
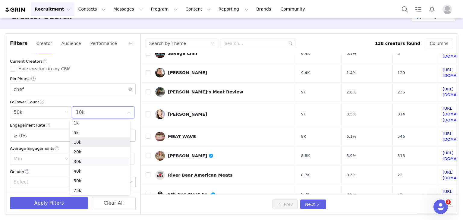
scroll to position [33, 0]
click at [83, 171] on li "100k" at bounding box center [100, 170] width 60 height 10
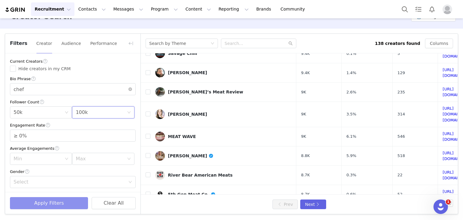
click at [49, 201] on button "Apply Filters" at bounding box center [49, 203] width 78 height 12
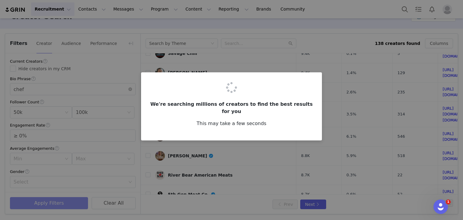
scroll to position [0, 0]
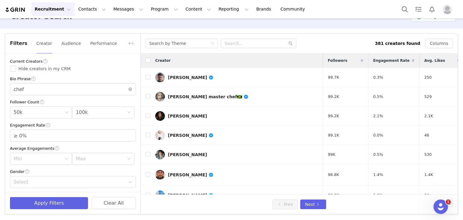
click at [130, 40] on button "button" at bounding box center [131, 44] width 10 height 10
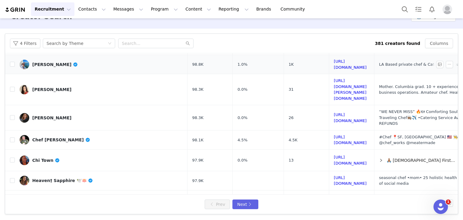
scroll to position [10, 0]
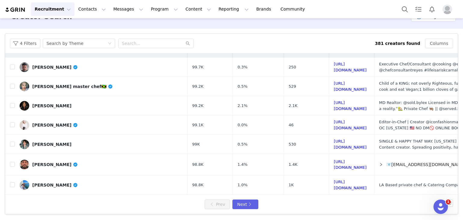
click at [26, 48] on div "4 Filters Search by Theme 381 creators found Columns" at bounding box center [231, 44] width 453 height 20
click at [25, 42] on button "4 Filters" at bounding box center [25, 44] width 30 height 10
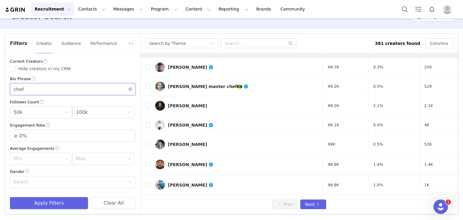
click at [18, 87] on input "chef" at bounding box center [73, 89] width 126 height 12
type input "beef bbq"
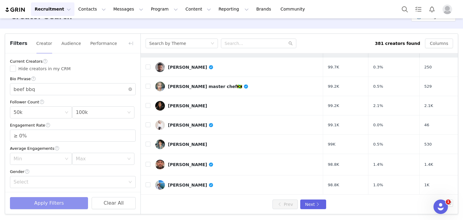
click at [47, 199] on button "Apply Filters" at bounding box center [49, 203] width 78 height 12
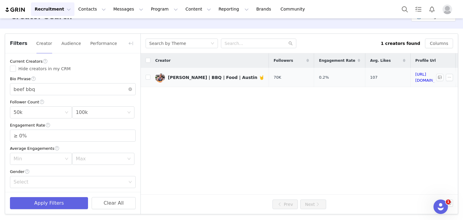
click at [412, 74] on td "[URL][DOMAIN_NAME]" at bounding box center [433, 77] width 45 height 19
click at [416, 77] on link "[URL][DOMAIN_NAME]" at bounding box center [432, 77] width 33 height 11
click at [185, 45] on div "Search by Theme" at bounding box center [179, 43] width 61 height 9
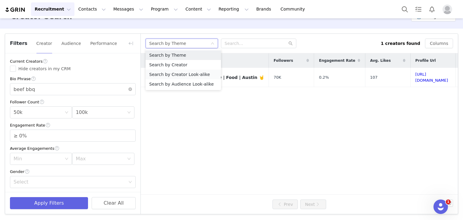
click at [177, 72] on li "Search by Creator Look-alike" at bounding box center [183, 75] width 75 height 10
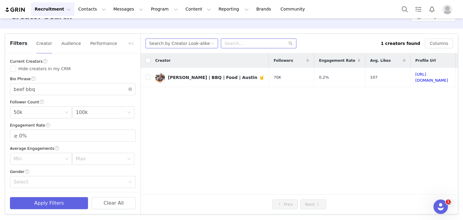
click at [229, 43] on input "text" at bounding box center [258, 44] width 75 height 10
paste input "chilesandsmoke"
type input "chilesandsmoke"
click at [129, 90] on icon "icon: close-circle" at bounding box center [131, 90] width 4 height 4
click at [51, 112] on div "Min 50k" at bounding box center [39, 112] width 51 height 11
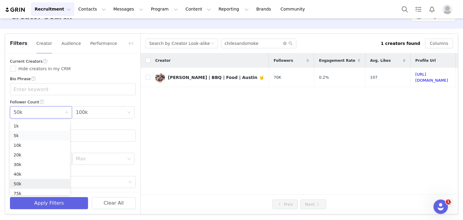
click at [22, 136] on li "5k" at bounding box center [40, 136] width 60 height 10
click at [83, 116] on div "100k" at bounding box center [82, 112] width 12 height 11
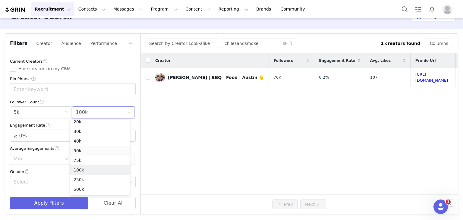
scroll to position [30, 0]
click at [82, 175] on li "100k" at bounding box center [100, 173] width 60 height 10
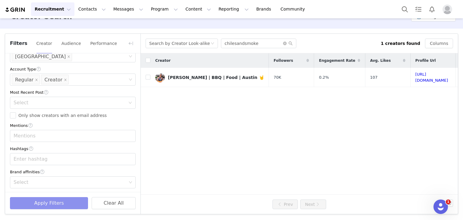
scroll to position [197, 0]
click at [56, 202] on button "Apply Filters" at bounding box center [49, 203] width 78 height 12
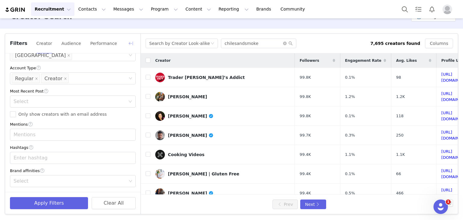
click at [132, 43] on button "button" at bounding box center [131, 44] width 10 height 10
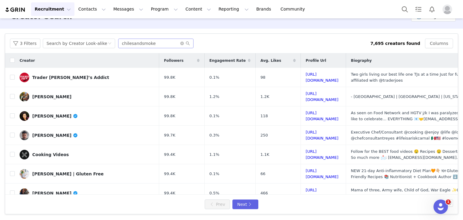
scroll to position [318, 0]
drag, startPoint x: 340, startPoint y: 96, endPoint x: 343, endPoint y: 121, distance: 25.3
click at [82, 96] on link "[PERSON_NAME]" at bounding box center [87, 97] width 135 height 10
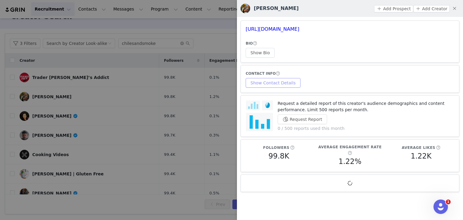
click at [280, 83] on button "Show Contact Details" at bounding box center [273, 83] width 55 height 10
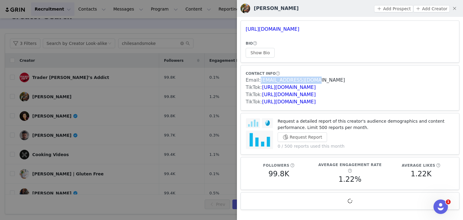
drag, startPoint x: 311, startPoint y: 80, endPoint x: 260, endPoint y: 79, distance: 51.3
click at [260, 79] on div "Email: [EMAIL_ADDRESS][DOMAIN_NAME]" at bounding box center [350, 80] width 209 height 7
click at [215, 39] on div at bounding box center [231, 110] width 463 height 220
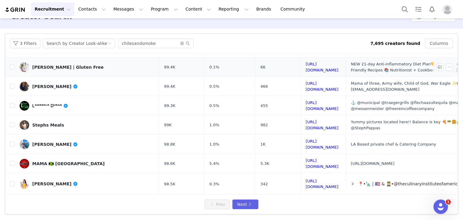
scroll to position [121, 0]
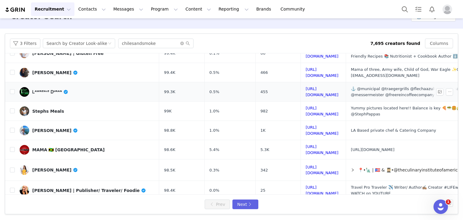
click at [77, 87] on link "Ꮮᴬᵂᴿᴱᴺᶜᴱ Ꭰᵁᴿᴬᴺ" at bounding box center [87, 92] width 135 height 10
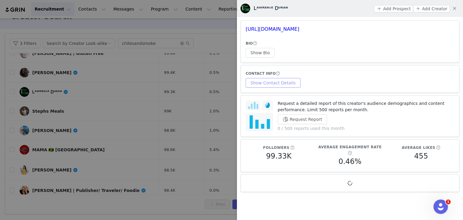
click at [272, 83] on button "Show Contact Details" at bounding box center [273, 83] width 55 height 10
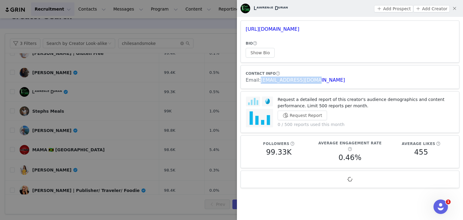
drag, startPoint x: 314, startPoint y: 82, endPoint x: 259, endPoint y: 81, distance: 54.9
click at [259, 81] on div "Email: [EMAIL_ADDRESS][DOMAIN_NAME]" at bounding box center [350, 80] width 209 height 7
click at [103, 126] on div at bounding box center [231, 110] width 463 height 220
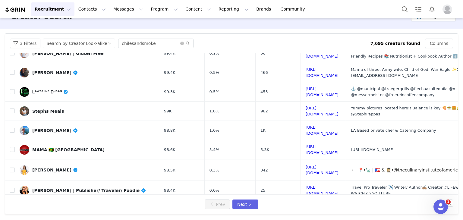
click at [95, 164] on td "[PERSON_NAME]" at bounding box center [87, 170] width 145 height 21
click at [83, 165] on link "[PERSON_NAME]" at bounding box center [87, 170] width 135 height 10
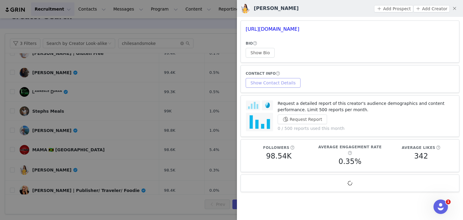
click at [284, 85] on button "Show Contact Details" at bounding box center [273, 83] width 55 height 10
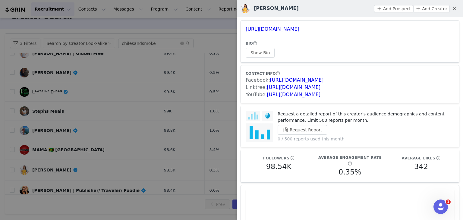
click at [198, 39] on div at bounding box center [231, 110] width 463 height 220
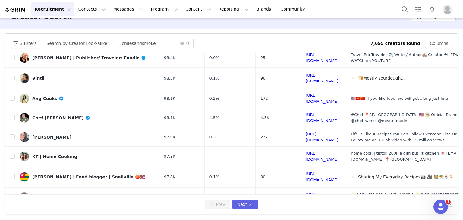
scroll to position [254, 0]
click at [87, 94] on link "Ang Cooks" at bounding box center [87, 99] width 135 height 10
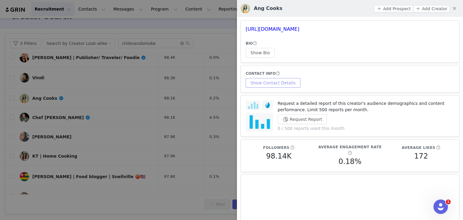
click at [270, 82] on button "Show Contact Details" at bounding box center [273, 83] width 55 height 10
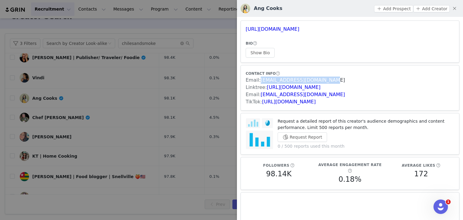
drag, startPoint x: 326, startPoint y: 80, endPoint x: 259, endPoint y: 81, distance: 67.0
click at [259, 81] on div "Email: [EMAIL_ADDRESS][DOMAIN_NAME]" at bounding box center [350, 80] width 209 height 7
click at [157, 183] on div at bounding box center [231, 110] width 463 height 220
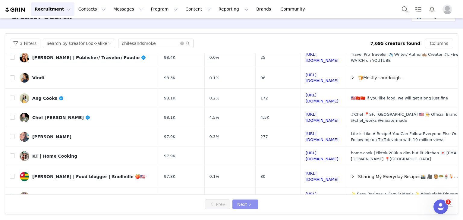
click at [246, 203] on button "Next" at bounding box center [246, 205] width 26 height 10
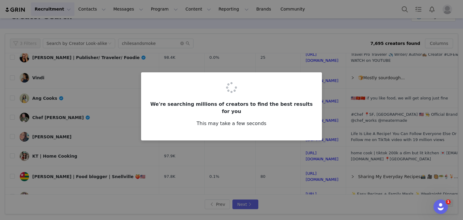
scroll to position [0, 0]
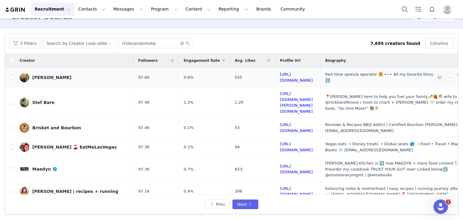
click at [75, 79] on link "[PERSON_NAME]" at bounding box center [74, 78] width 109 height 10
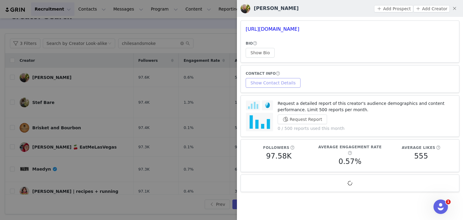
click at [270, 83] on button "Show Contact Details" at bounding box center [273, 83] width 55 height 10
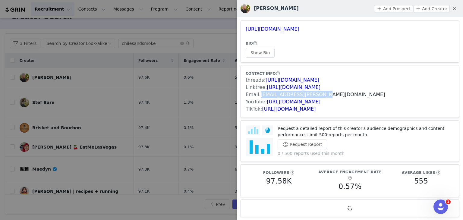
drag, startPoint x: 296, startPoint y: 98, endPoint x: 260, endPoint y: 96, distance: 36.0
click at [259, 96] on div "Email: [EMAIL_ADDRESS][PERSON_NAME][DOMAIN_NAME]" at bounding box center [350, 94] width 209 height 7
click at [169, 208] on div at bounding box center [231, 110] width 463 height 220
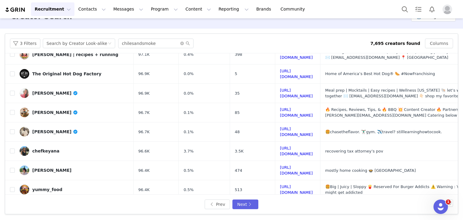
scroll to position [151, 0]
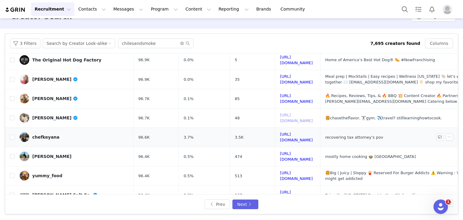
drag, startPoint x: 305, startPoint y: 93, endPoint x: 313, endPoint y: 105, distance: 14.0
drag, startPoint x: 306, startPoint y: 162, endPoint x: 311, endPoint y: 168, distance: 7.7
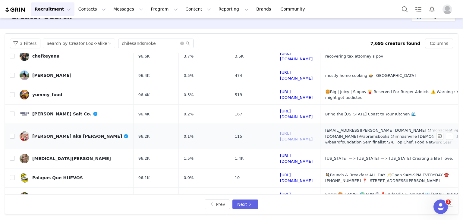
scroll to position [241, 0]
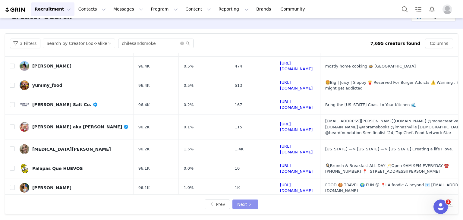
click at [240, 205] on button "Next" at bounding box center [246, 205] width 26 height 10
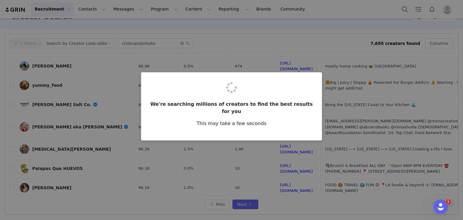
scroll to position [0, 0]
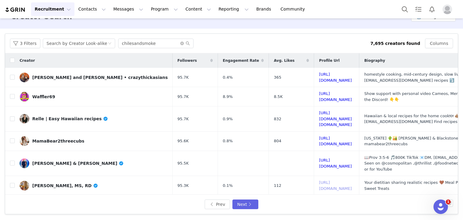
drag, startPoint x: 303, startPoint y: 171, endPoint x: 311, endPoint y: 183, distance: 14.5
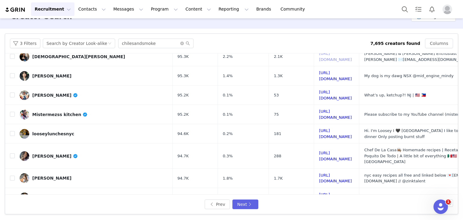
scroll to position [147, 0]
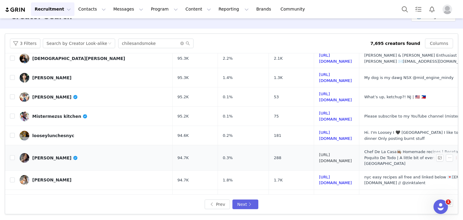
drag, startPoint x: 314, startPoint y: 132, endPoint x: 317, endPoint y: 161, distance: 29.2
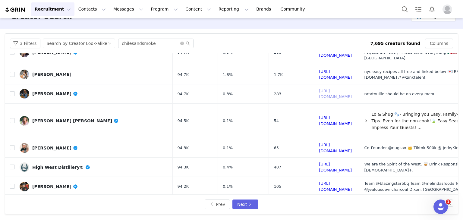
scroll to position [259, 0]
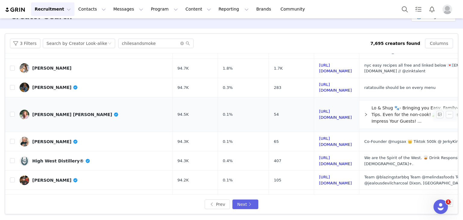
click at [86, 110] on link "[PERSON_NAME] [PERSON_NAME]" at bounding box center [94, 115] width 148 height 10
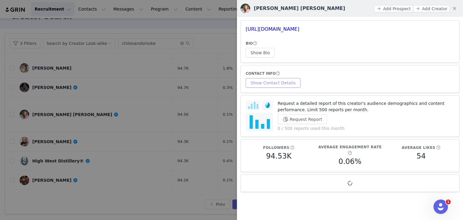
click at [269, 86] on button "Show Contact Details" at bounding box center [273, 83] width 55 height 10
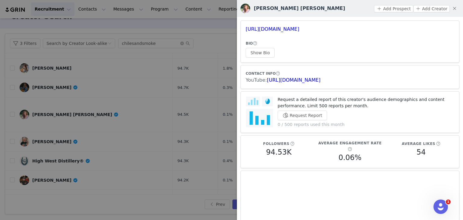
click at [133, 95] on div at bounding box center [231, 110] width 463 height 220
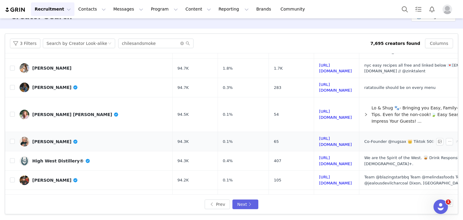
click at [91, 137] on link "[PERSON_NAME]" at bounding box center [94, 142] width 148 height 10
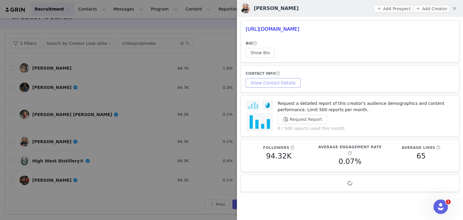
click at [265, 82] on button "Show Contact Details" at bounding box center [273, 83] width 55 height 10
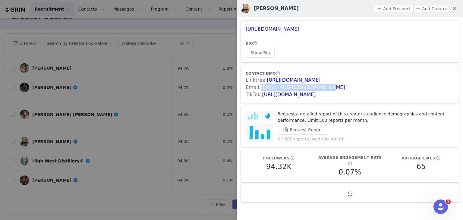
drag, startPoint x: 321, startPoint y: 88, endPoint x: 394, endPoint y: 111, distance: 76.6
click at [260, 87] on div "Email: [EMAIL_ADDRESS][DOMAIN_NAME]" at bounding box center [350, 87] width 209 height 7
click at [101, 149] on div at bounding box center [231, 110] width 463 height 220
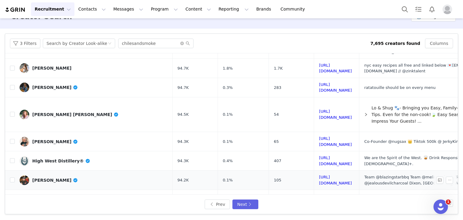
click at [80, 176] on link "[PERSON_NAME]" at bounding box center [94, 181] width 148 height 10
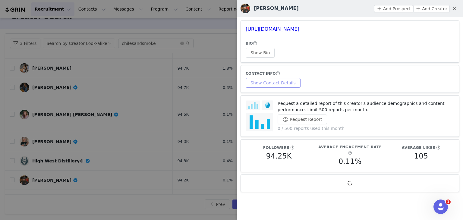
click at [272, 82] on button "Show Contact Details" at bounding box center [273, 83] width 55 height 10
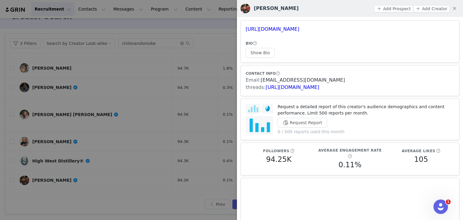
drag, startPoint x: 348, startPoint y: 81, endPoint x: 261, endPoint y: 81, distance: 86.9
click at [261, 81] on div "Email: [EMAIL_ADDRESS][DOMAIN_NAME]" at bounding box center [350, 80] width 209 height 7
click at [153, 207] on div at bounding box center [231, 110] width 463 height 220
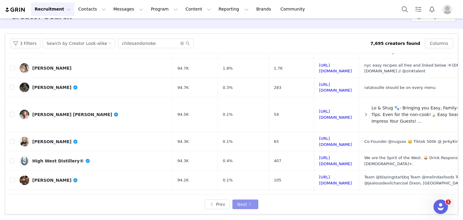
click at [243, 205] on button "Next" at bounding box center [246, 205] width 26 height 10
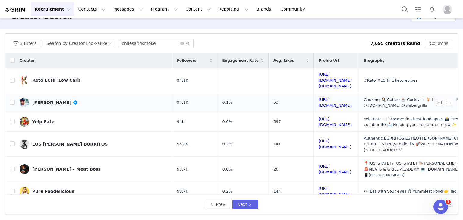
click at [103, 98] on link "[PERSON_NAME]" at bounding box center [94, 103] width 148 height 10
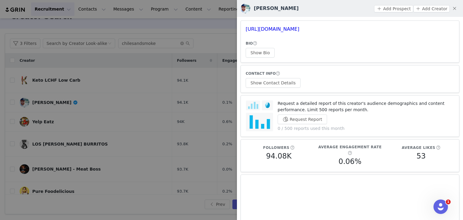
click at [163, 204] on div at bounding box center [231, 110] width 463 height 220
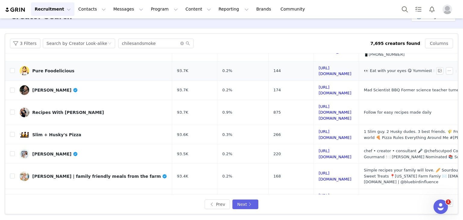
scroll to position [151, 0]
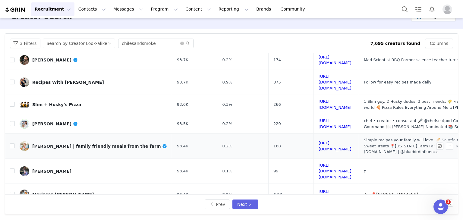
click at [81, 142] on link "[PERSON_NAME] | family friendly meals from the farm" at bounding box center [94, 147] width 148 height 10
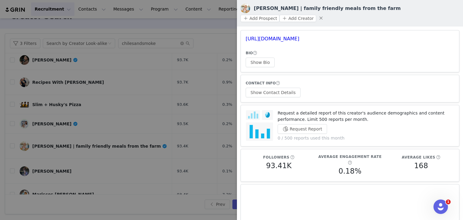
click at [151, 205] on div at bounding box center [231, 110] width 463 height 220
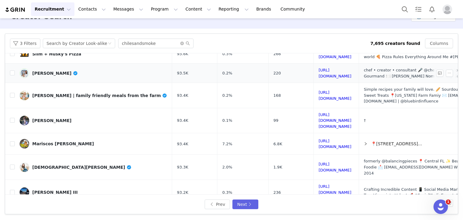
scroll to position [263, 0]
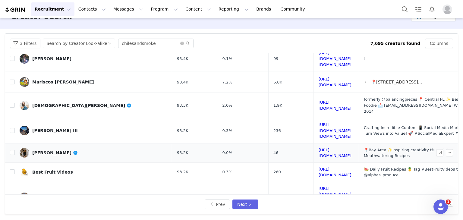
click at [111, 148] on link "[PERSON_NAME]" at bounding box center [94, 153] width 148 height 10
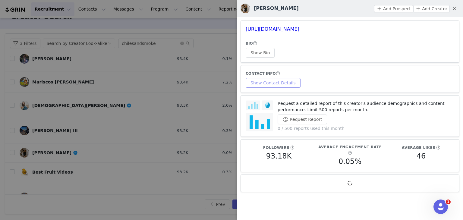
click at [270, 82] on button "Show Contact Details" at bounding box center [273, 83] width 55 height 10
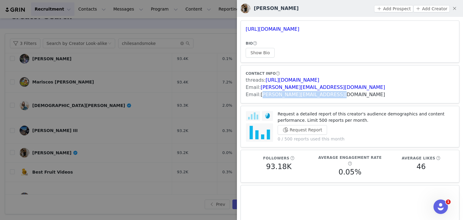
drag, startPoint x: 334, startPoint y: 95, endPoint x: 261, endPoint y: 95, distance: 73.0
click at [261, 95] on div "Email: [PERSON_NAME][EMAIL_ADDRESS][DOMAIN_NAME]" at bounding box center [350, 94] width 209 height 7
click at [272, 109] on article "Request a detailed report of this creator's audience demographics and content p…" at bounding box center [350, 127] width 219 height 42
drag, startPoint x: 326, startPoint y: 98, endPoint x: 262, endPoint y: 96, distance: 64.0
click at [262, 96] on div "Email: [PERSON_NAME][EMAIL_ADDRESS][DOMAIN_NAME]" at bounding box center [350, 94] width 209 height 7
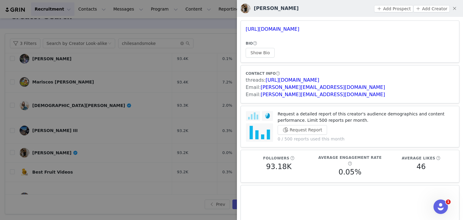
click at [151, 56] on div at bounding box center [231, 110] width 463 height 220
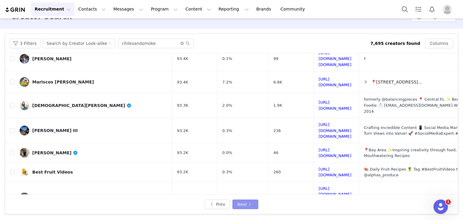
click at [237, 206] on button "Next" at bounding box center [246, 205] width 26 height 10
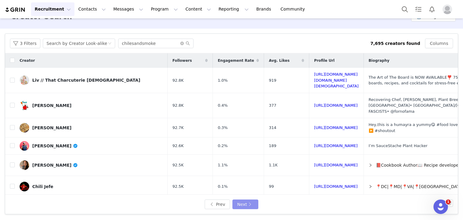
click at [237, 205] on button "Next" at bounding box center [246, 205] width 26 height 10
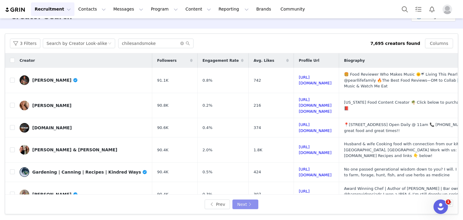
click at [237, 205] on button "Next" at bounding box center [246, 205] width 26 height 10
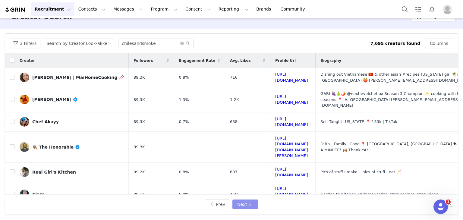
click at [237, 205] on button "Next" at bounding box center [246, 205] width 26 height 10
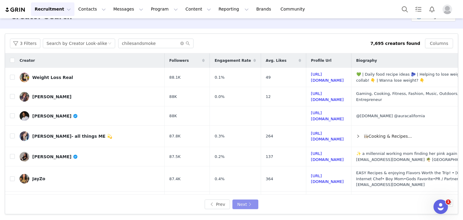
click at [237, 205] on button "Next" at bounding box center [246, 205] width 26 height 10
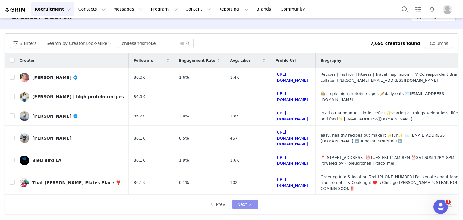
click at [237, 205] on button "Next" at bounding box center [246, 205] width 26 height 10
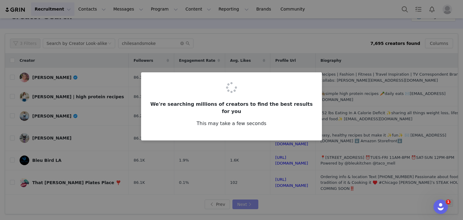
click at [237, 205] on div "We're searching millions of creators to find the best results for you This may …" at bounding box center [231, 110] width 463 height 220
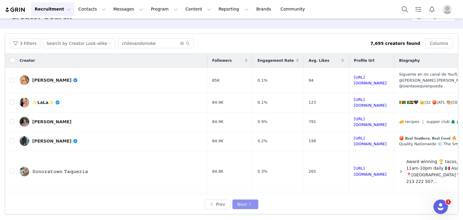
click at [237, 205] on button "Next" at bounding box center [246, 205] width 26 height 10
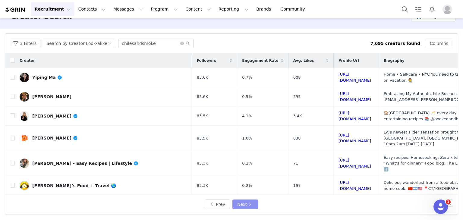
click at [237, 205] on button "Next" at bounding box center [246, 205] width 26 height 10
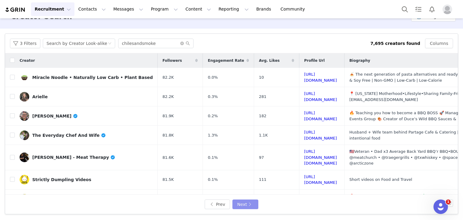
click at [237, 205] on button "Next" at bounding box center [246, 205] width 26 height 10
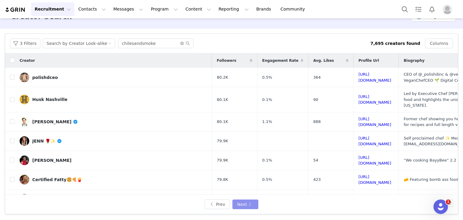
click at [237, 205] on button "Next" at bounding box center [246, 205] width 26 height 10
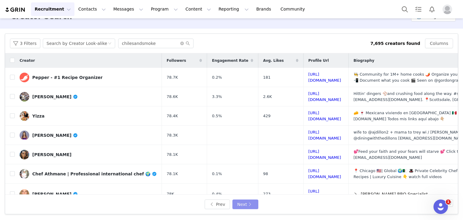
click at [237, 205] on button "Next" at bounding box center [246, 205] width 26 height 10
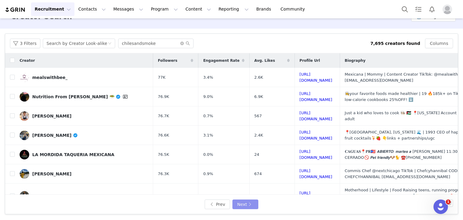
click at [237, 205] on button "Next" at bounding box center [246, 205] width 26 height 10
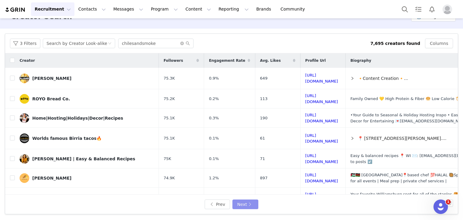
click at [237, 205] on button "Next" at bounding box center [246, 205] width 26 height 10
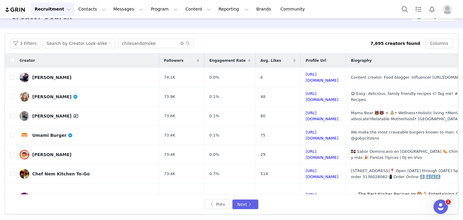
drag, startPoint x: 237, startPoint y: 205, endPoint x: 278, endPoint y: 213, distance: 41.1
click at [278, 213] on div "Prev Next" at bounding box center [231, 204] width 453 height 19
click at [249, 204] on button "Next" at bounding box center [246, 205] width 26 height 10
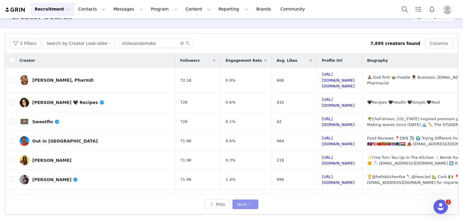
click at [249, 204] on button "Next" at bounding box center [246, 205] width 26 height 10
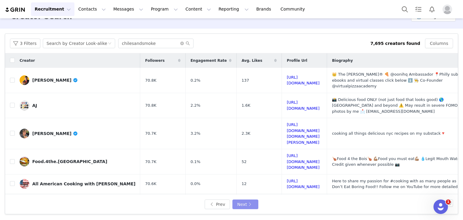
click at [249, 204] on button "Next" at bounding box center [246, 205] width 26 height 10
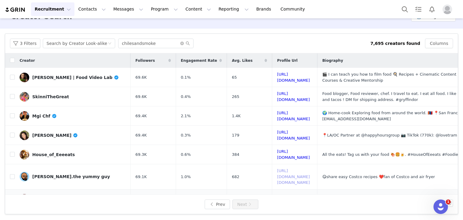
drag, startPoint x: 327, startPoint y: 167, endPoint x: 328, endPoint y: 181, distance: 13.9
click at [107, 79] on link "[PERSON_NAME] | Food Video Lab" at bounding box center [73, 78] width 106 height 10
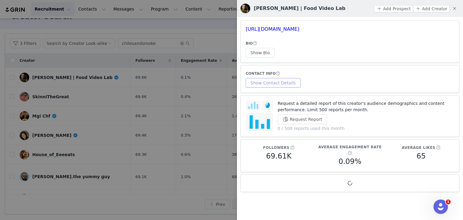
click at [264, 85] on button "Show Contact Details" at bounding box center [273, 83] width 55 height 10
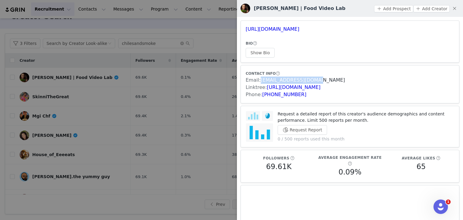
drag, startPoint x: 315, startPoint y: 78, endPoint x: 261, endPoint y: 78, distance: 54.3
click at [261, 78] on div "Email: [EMAIL_ADDRESS][DOMAIN_NAME]" at bounding box center [350, 80] width 209 height 7
click at [175, 108] on div at bounding box center [231, 110] width 463 height 220
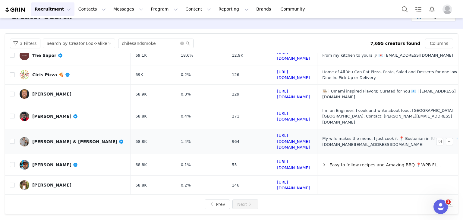
scroll to position [151, 0]
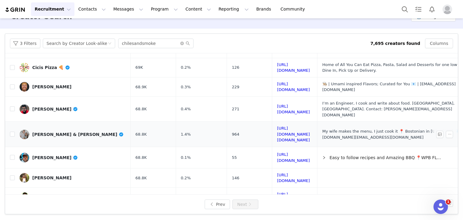
click at [89, 130] on link "[PERSON_NAME] & [PERSON_NAME]" at bounding box center [73, 135] width 106 height 10
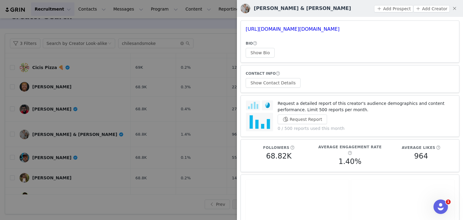
click at [186, 31] on div at bounding box center [231, 110] width 463 height 220
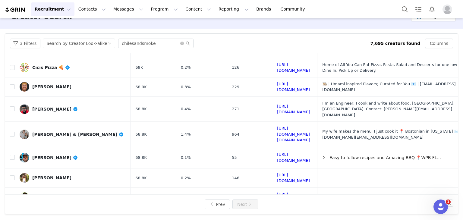
click at [96, 212] on link "By [PERSON_NAME]" at bounding box center [73, 217] width 106 height 10
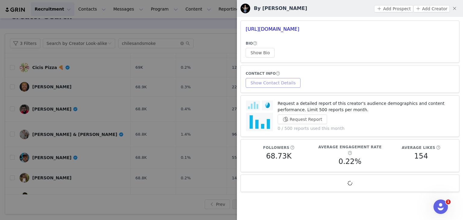
click at [273, 78] on button "Show Contact Details" at bounding box center [273, 83] width 55 height 10
